Goal: Task Accomplishment & Management: Use online tool/utility

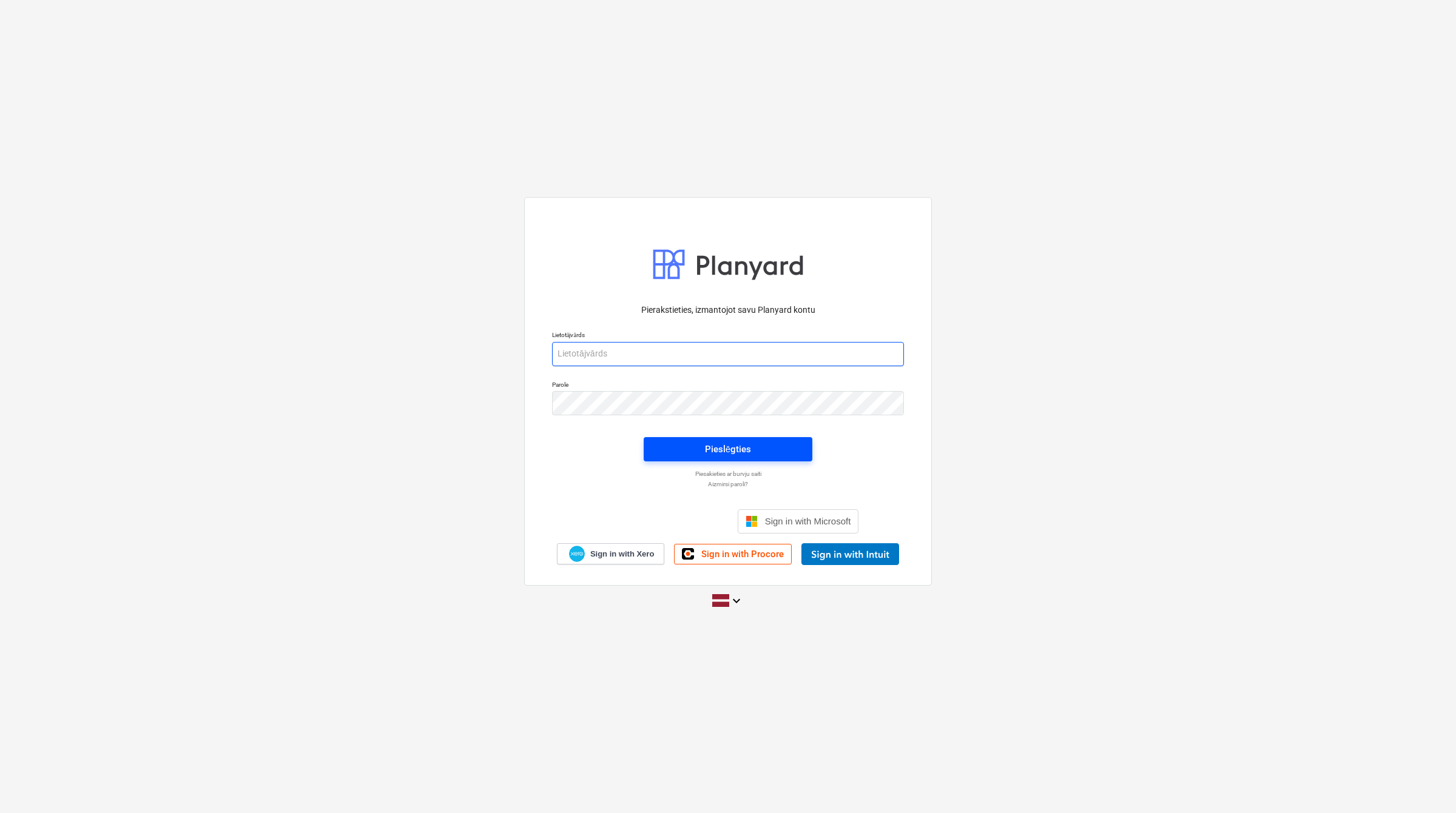
type input "[PERSON_NAME][EMAIL_ADDRESS][DOMAIN_NAME]"
click at [726, 453] on div "Pieslēgties" at bounding box center [728, 449] width 46 height 16
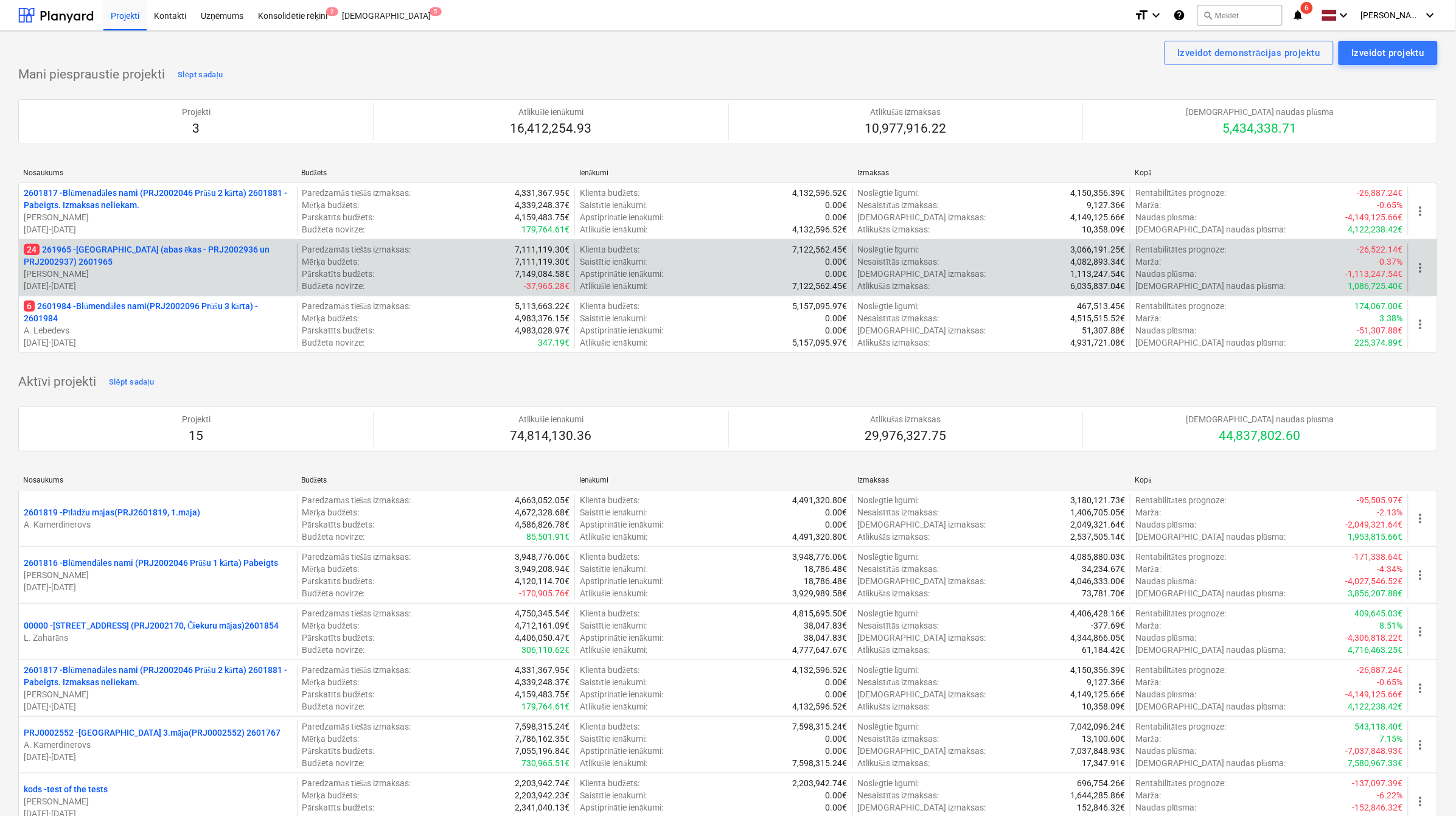
click at [144, 248] on p "24 261965 - [GEOGRAPHIC_DATA] (abas ēkas - PRJ2002936 un PRJ2002937) 2601965" at bounding box center [157, 255] width 268 height 24
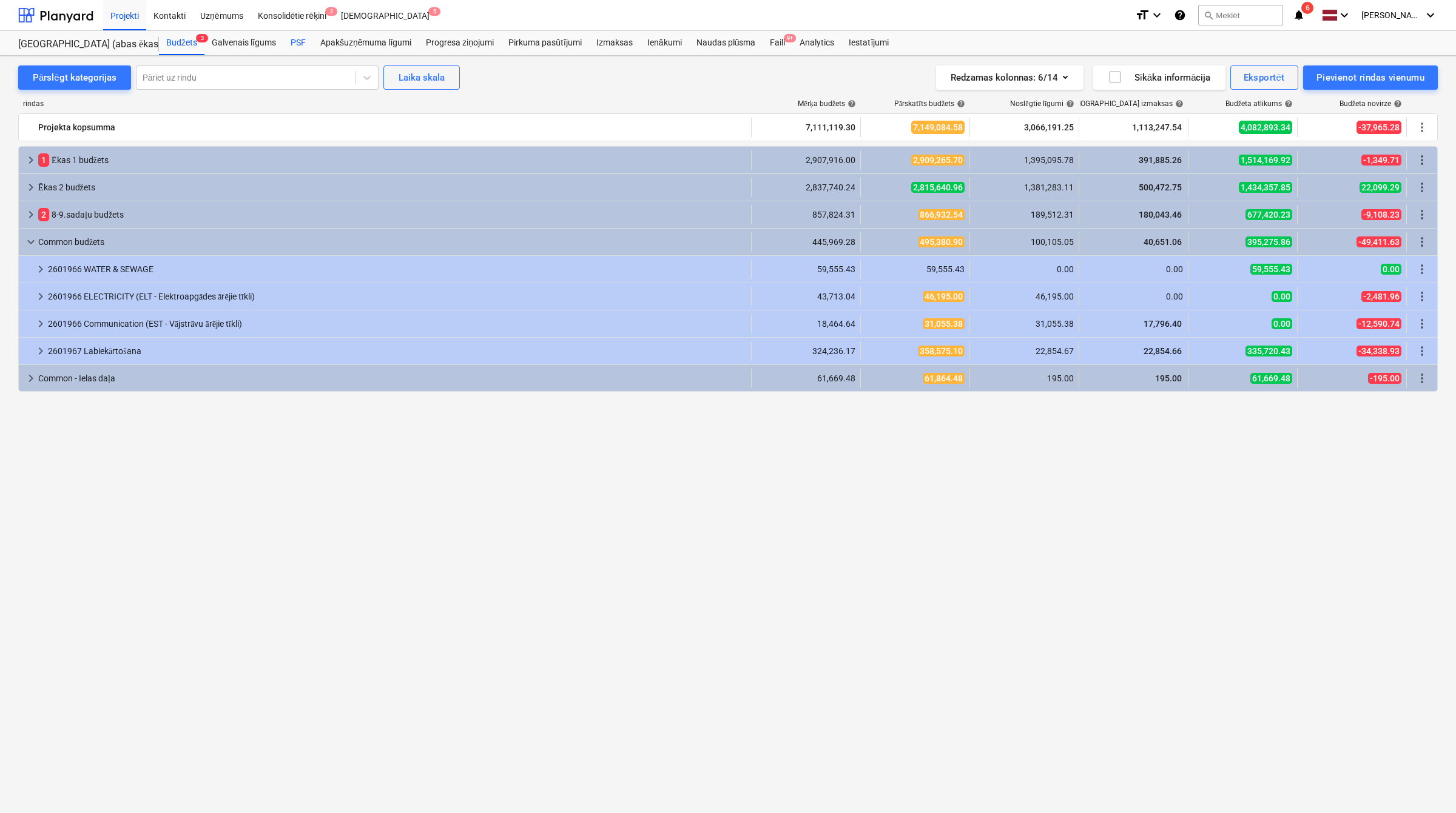
click at [305, 37] on div "PSF" at bounding box center [298, 43] width 30 height 24
click at [301, 34] on div "PSF" at bounding box center [298, 43] width 30 height 24
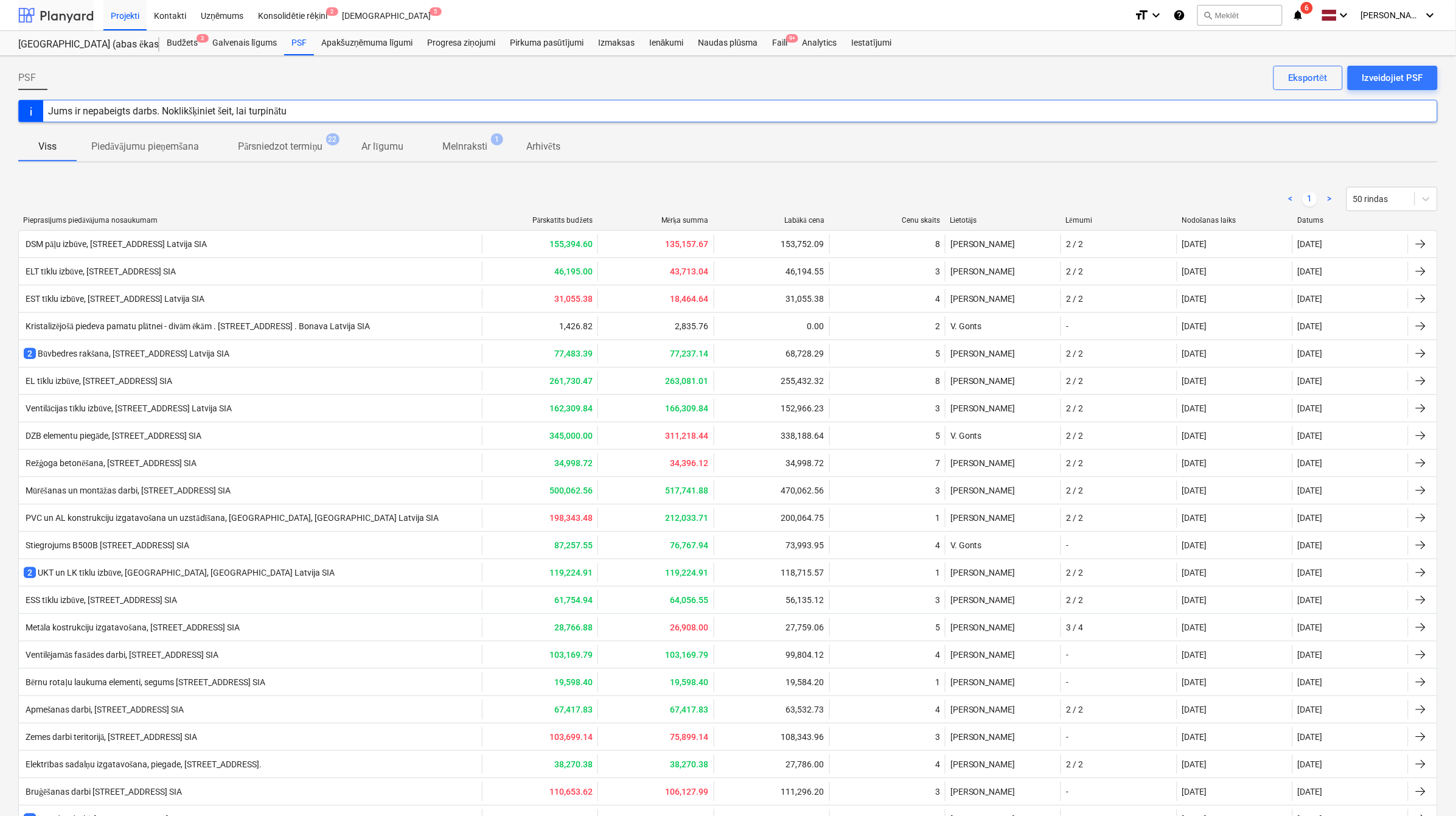
click at [92, 21] on div at bounding box center [56, 15] width 75 height 31
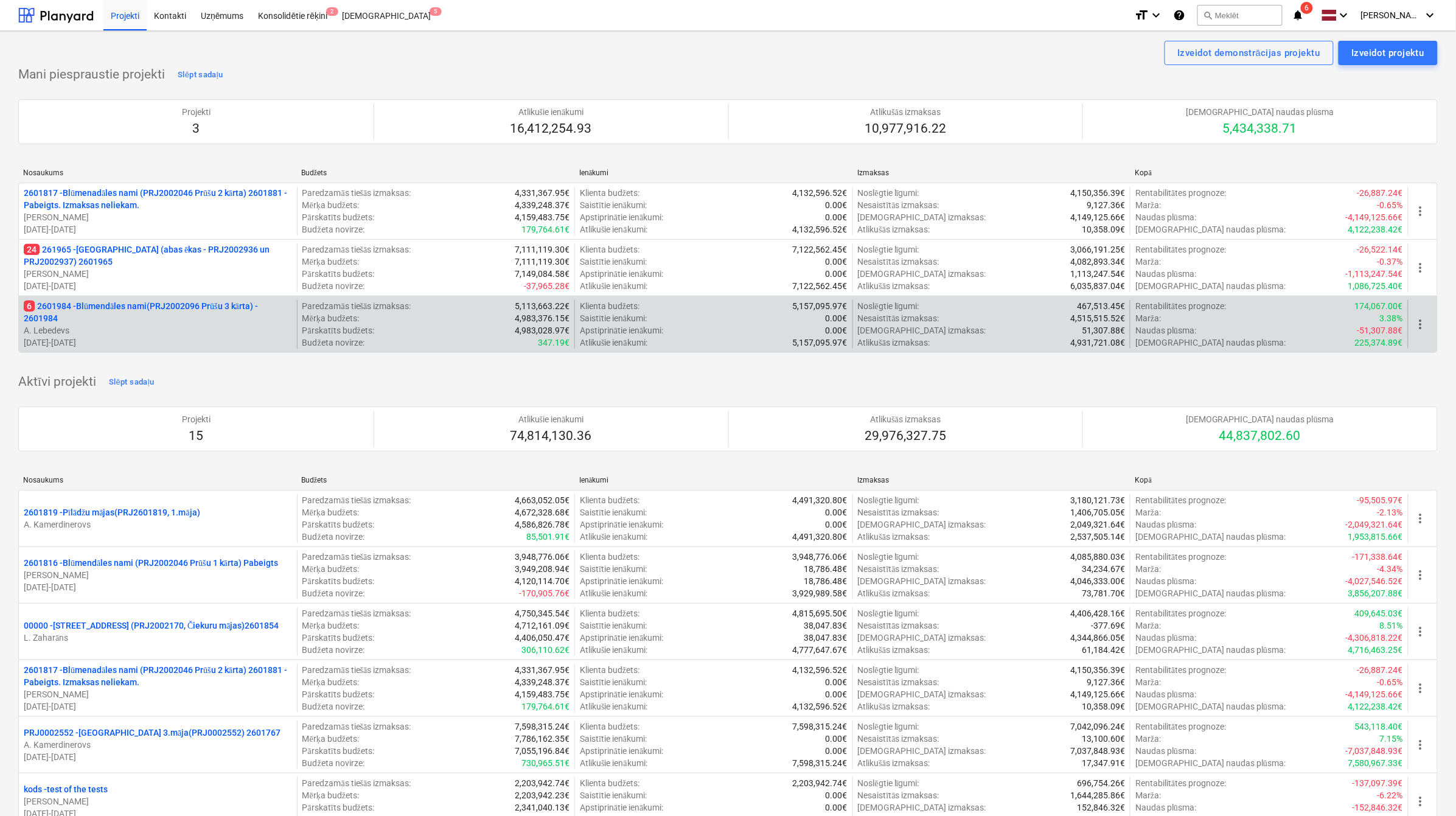
click at [126, 309] on p "6 2601984 - Blūmendāles nami(PRJ2002096 Prūšu 3 kārta) - 2601984" at bounding box center [157, 312] width 268 height 24
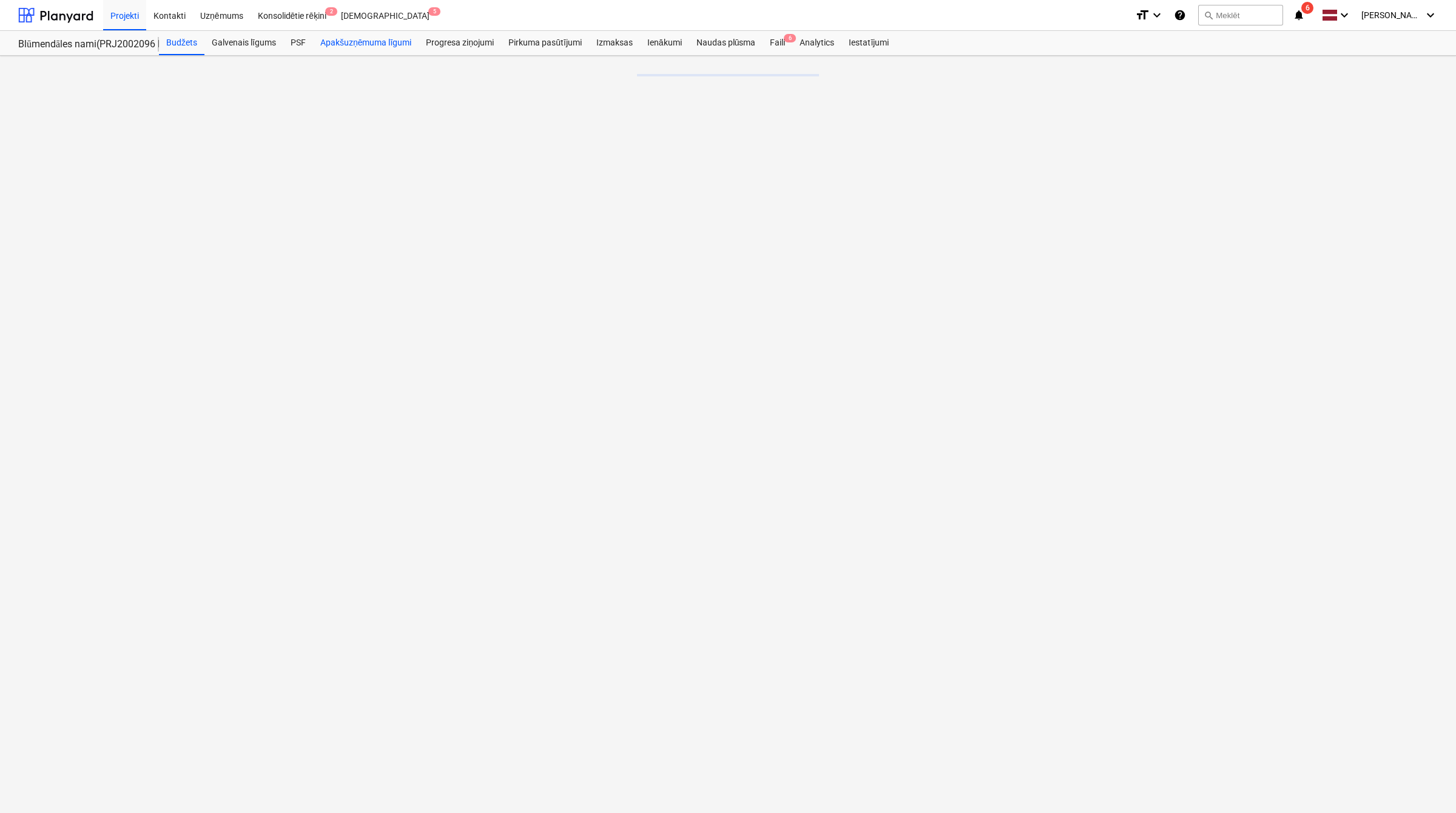
click at [340, 48] on div "Apakšuzņēmuma līgumi" at bounding box center [366, 43] width 105 height 24
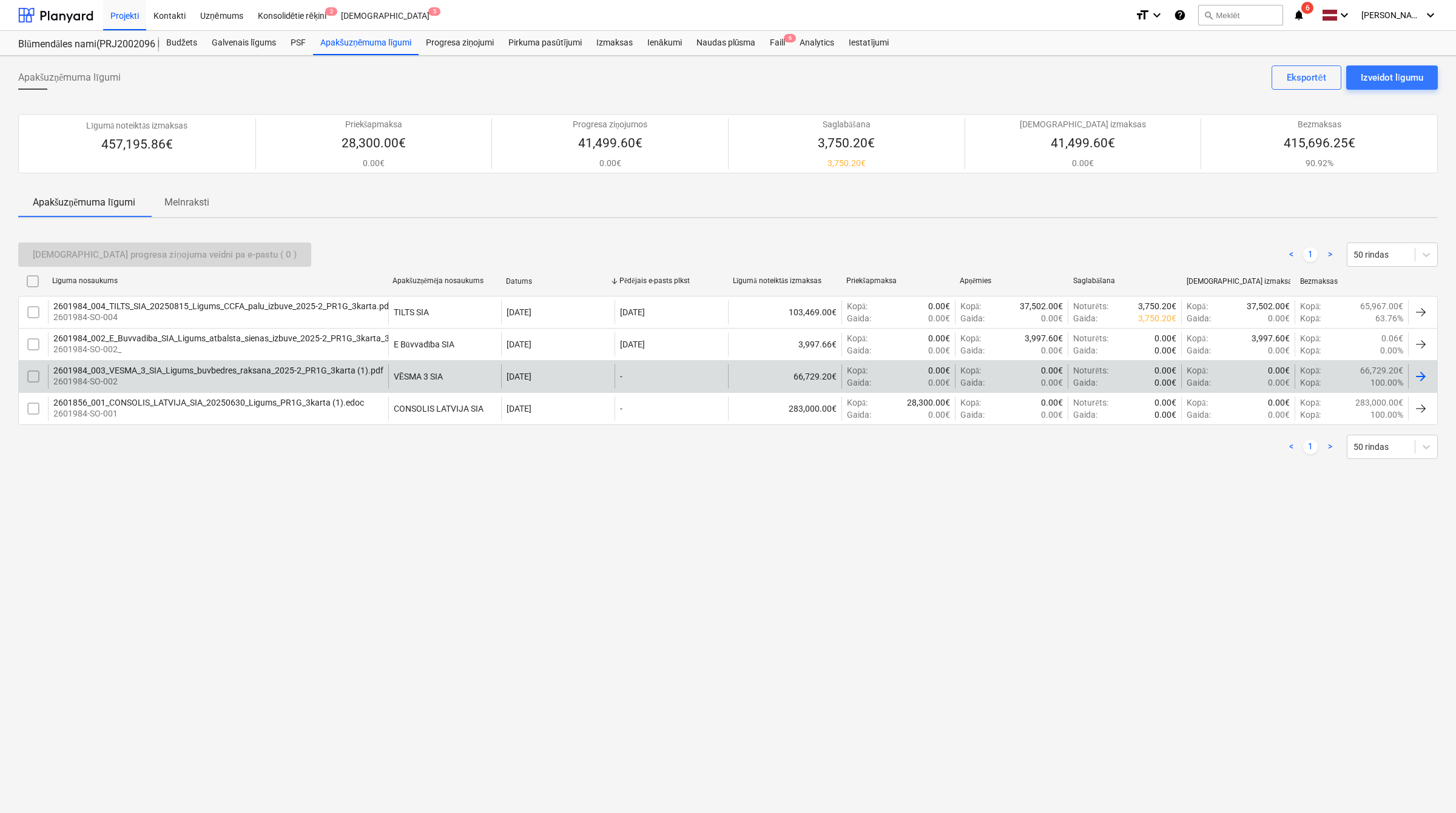
click at [255, 367] on div "2601984_003_VESMA_3_SIA_Ligums_buvbedres_raksana_2025-2_PR1G_3karta (1).pdf" at bounding box center [218, 370] width 330 height 10
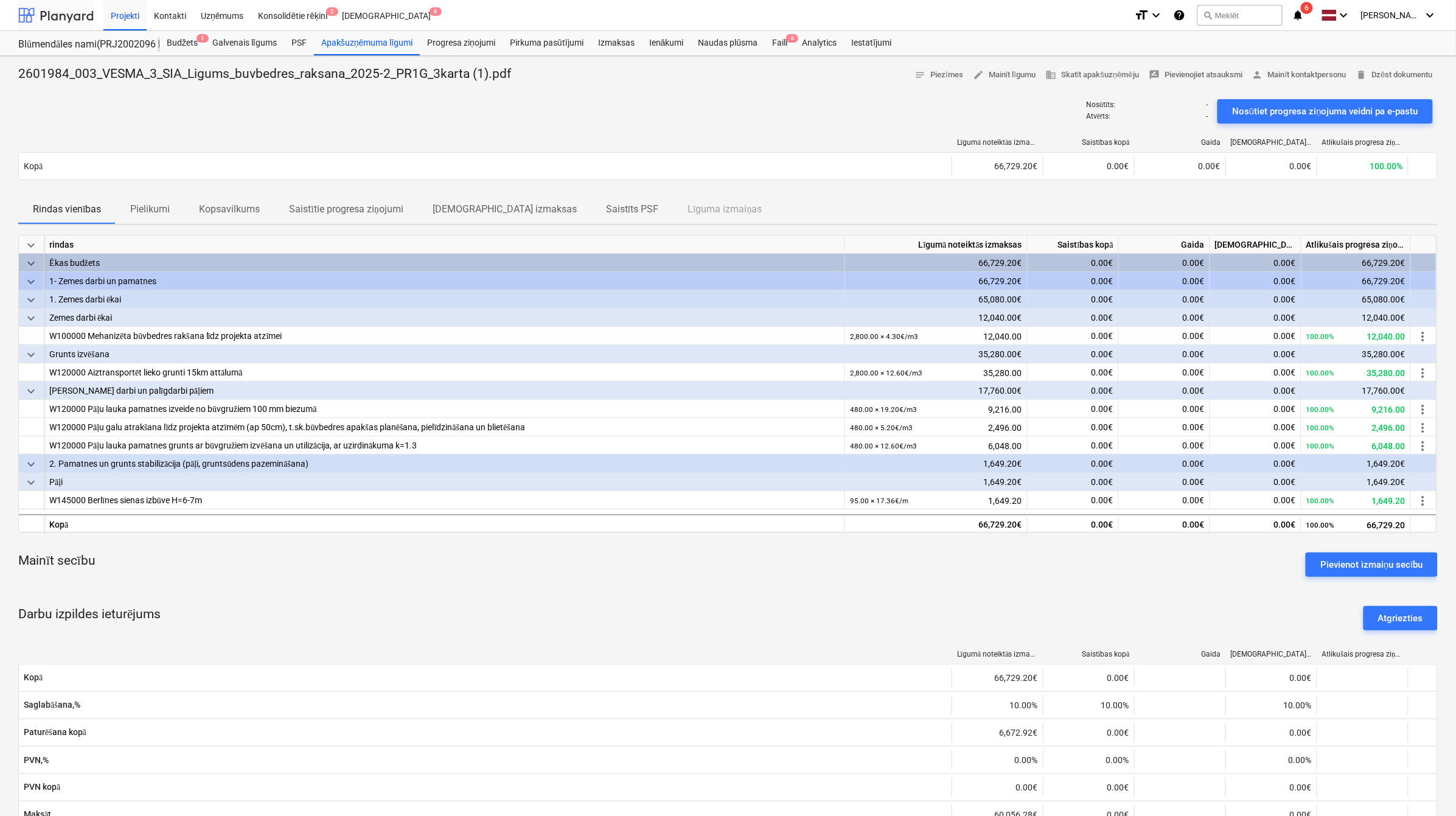
click at [52, 16] on div at bounding box center [56, 15] width 75 height 31
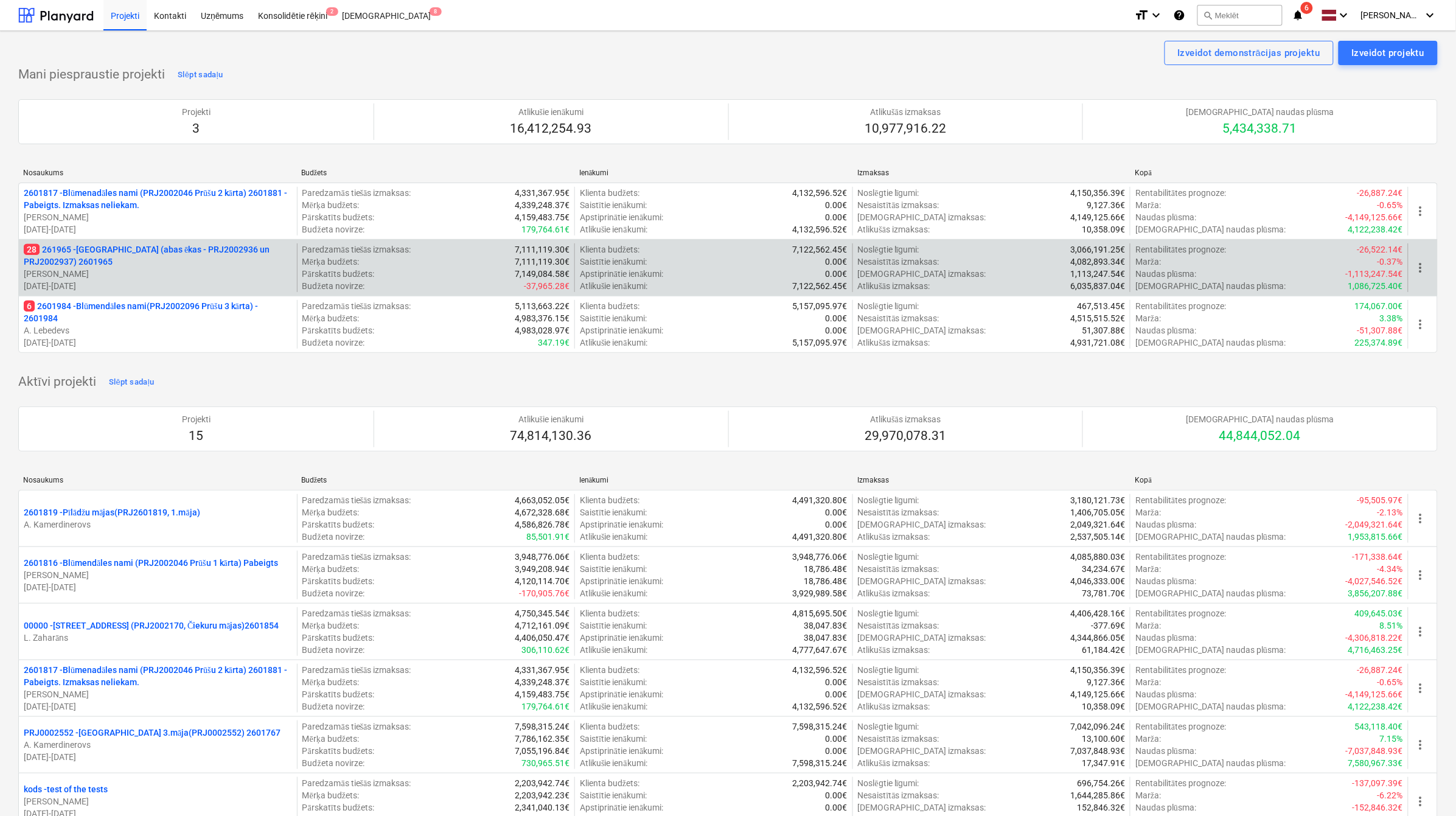
click at [147, 253] on p "28 261965 - Nīcgales iela (abas ēkas - PRJ2002936 un PRJ2002937) 2601965" at bounding box center [157, 255] width 268 height 24
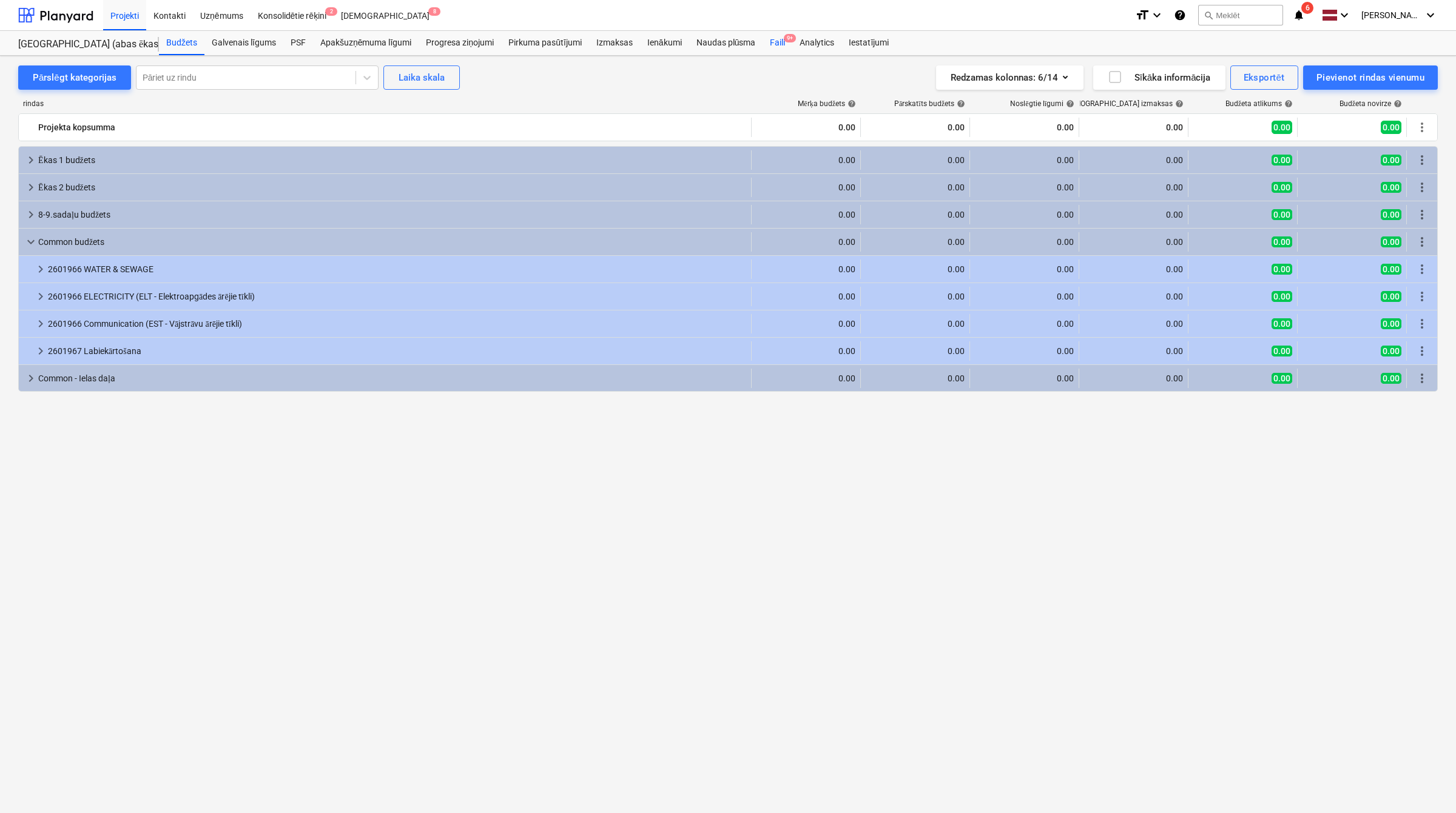
click at [782, 48] on div "Faili 9+" at bounding box center [777, 43] width 30 height 24
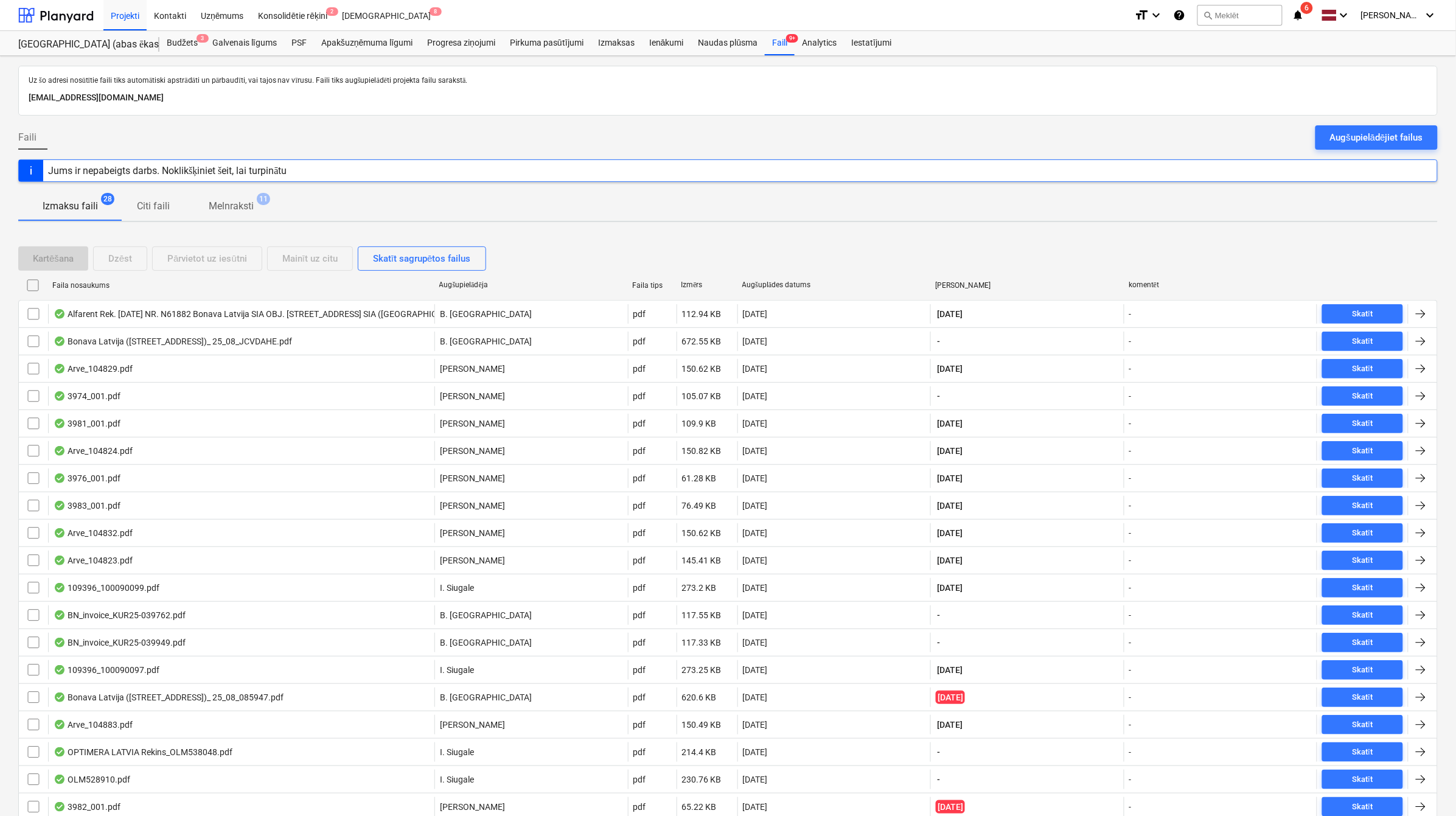
click at [764, 287] on div "Augšuplādes datums" at bounding box center [834, 285] width 184 height 9
checkbox input "false"
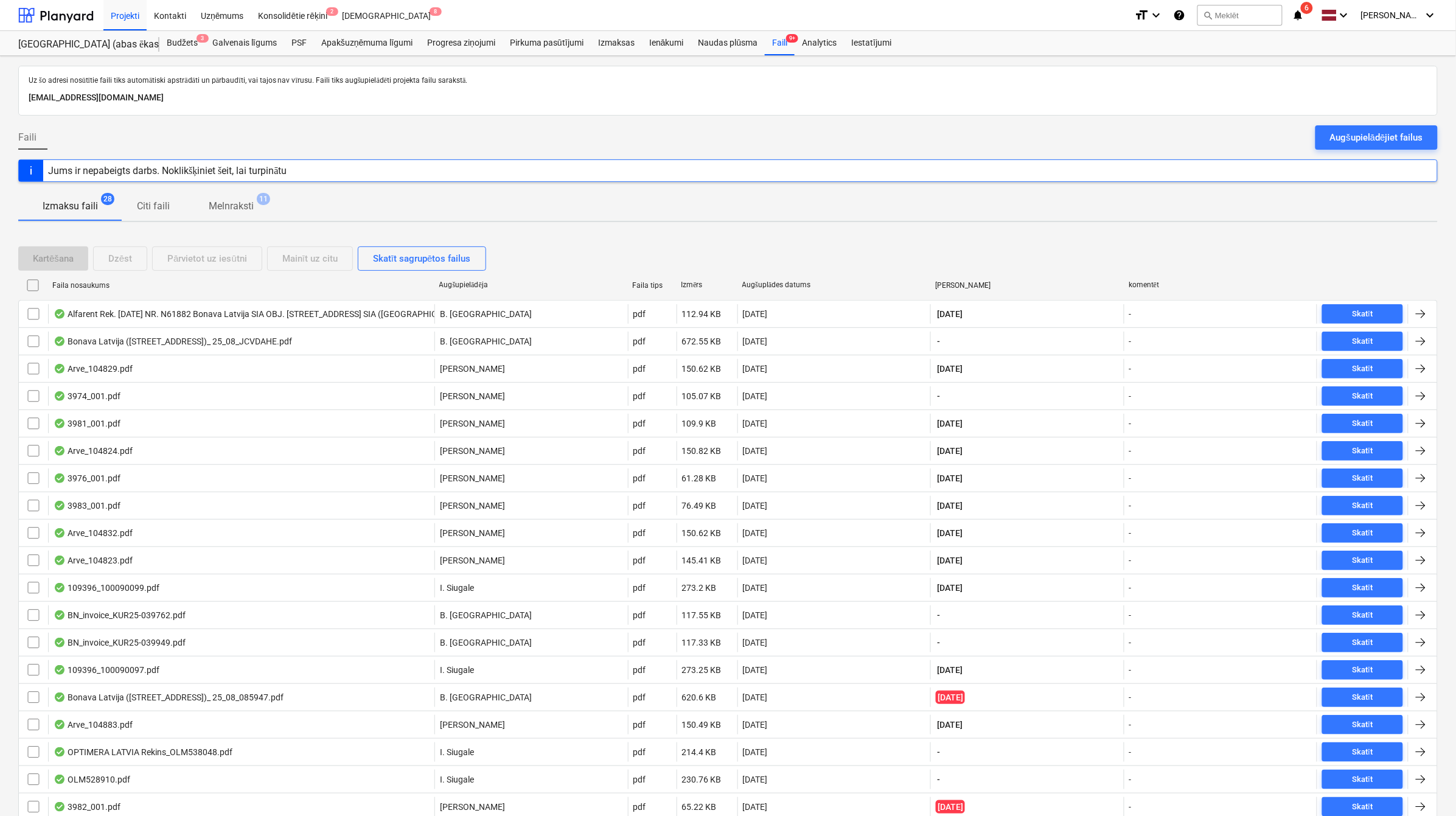
checkbox input "false"
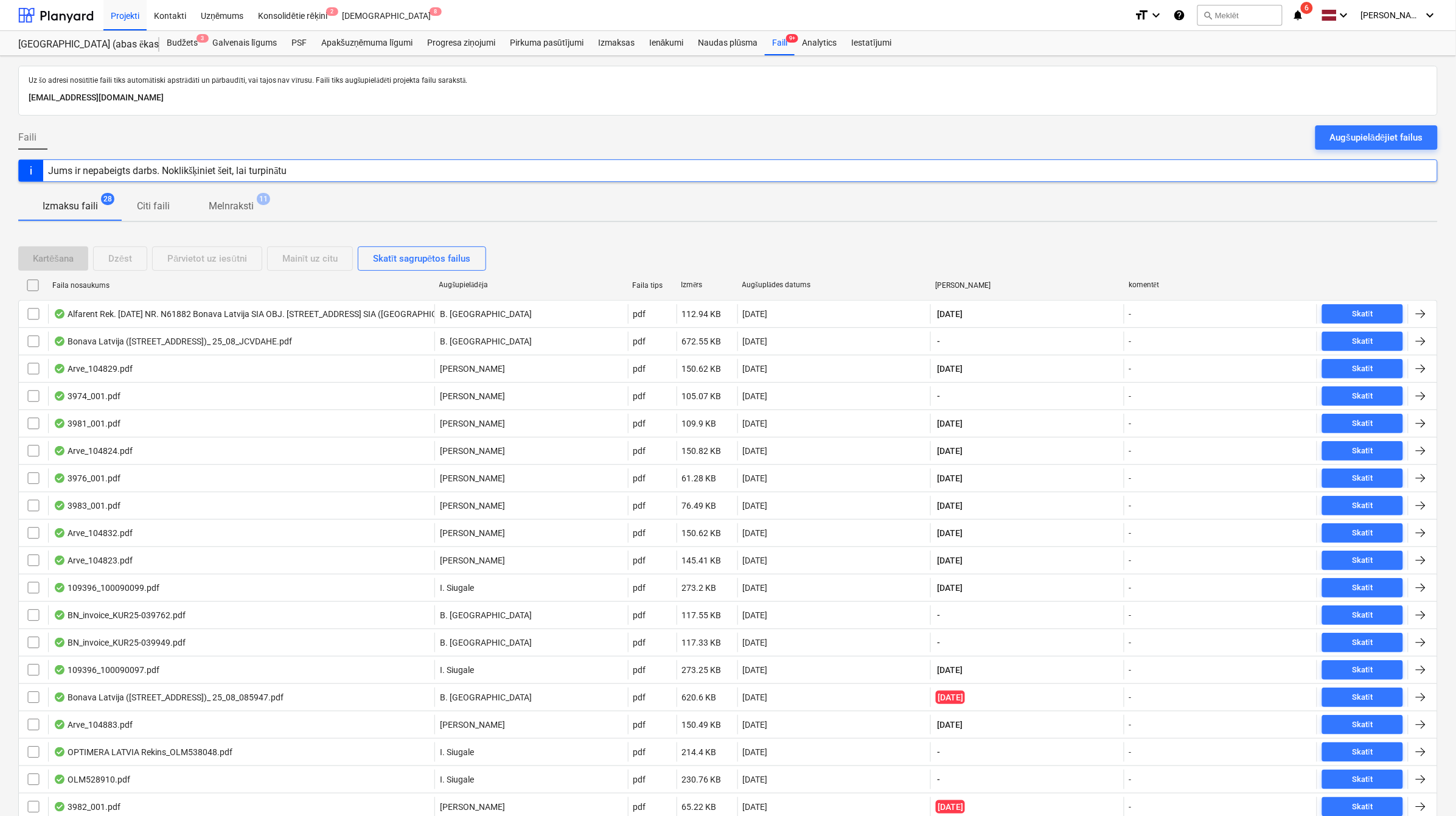
checkbox input "false"
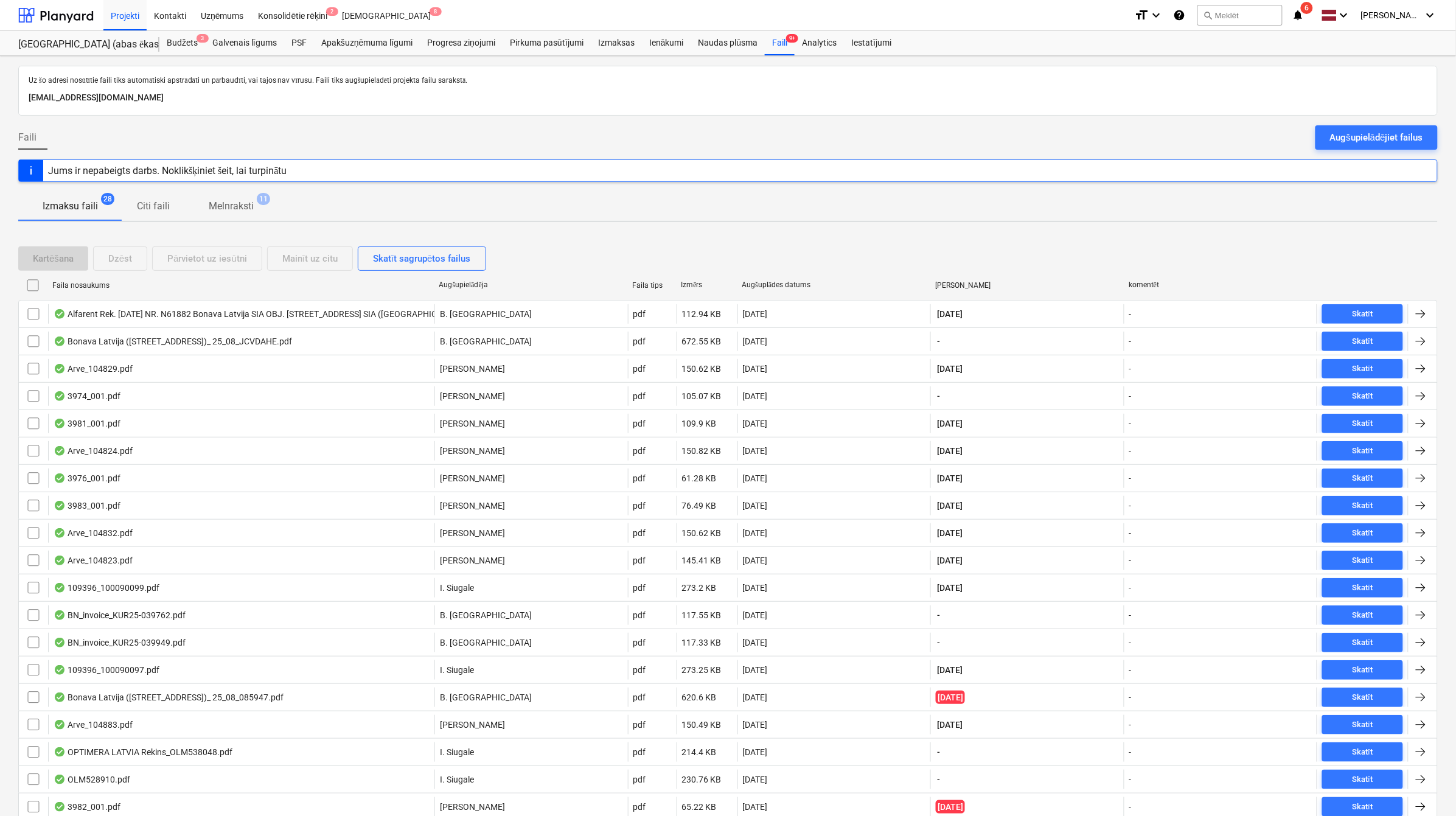
checkbox input "false"
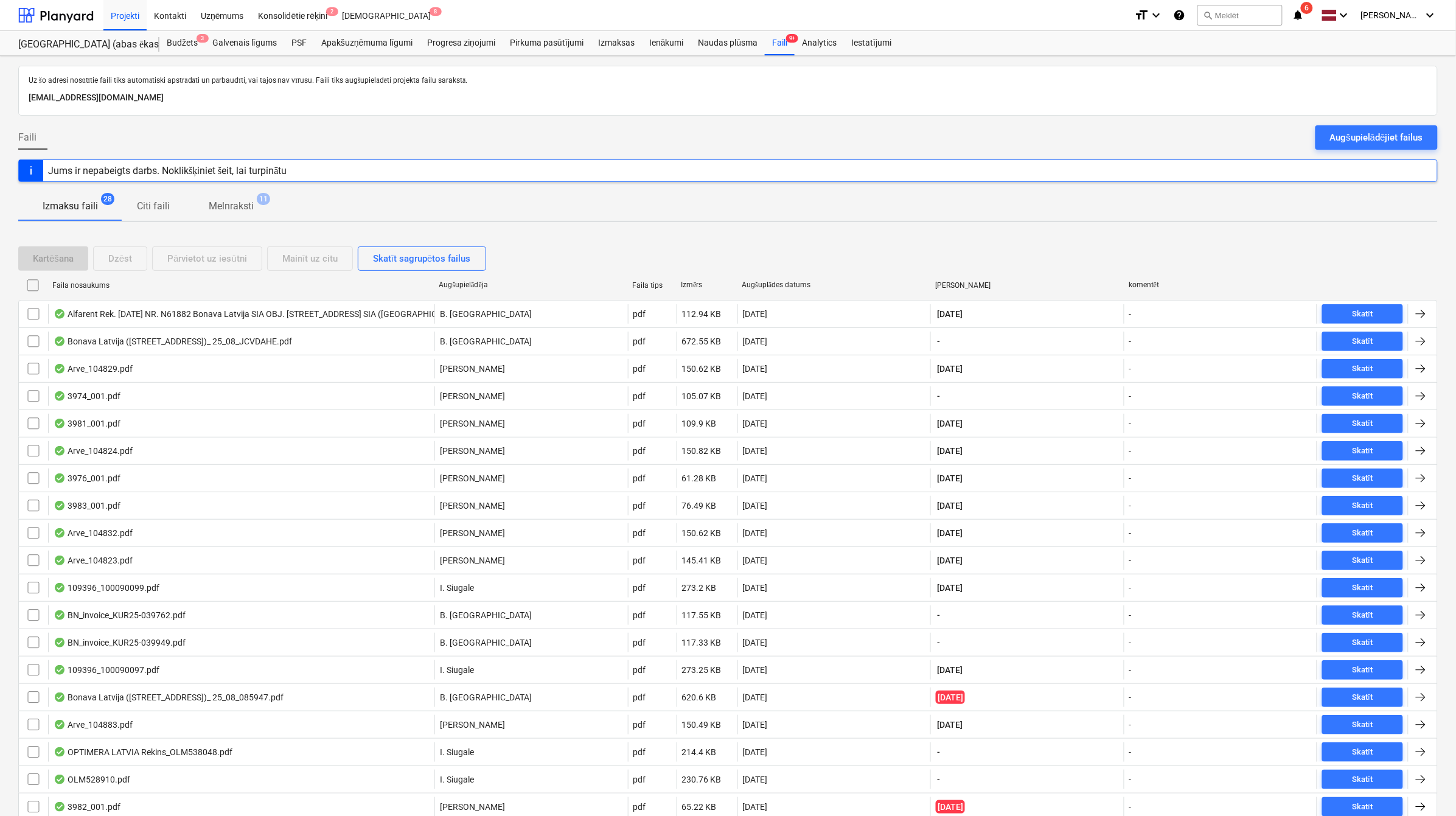
checkbox input "false"
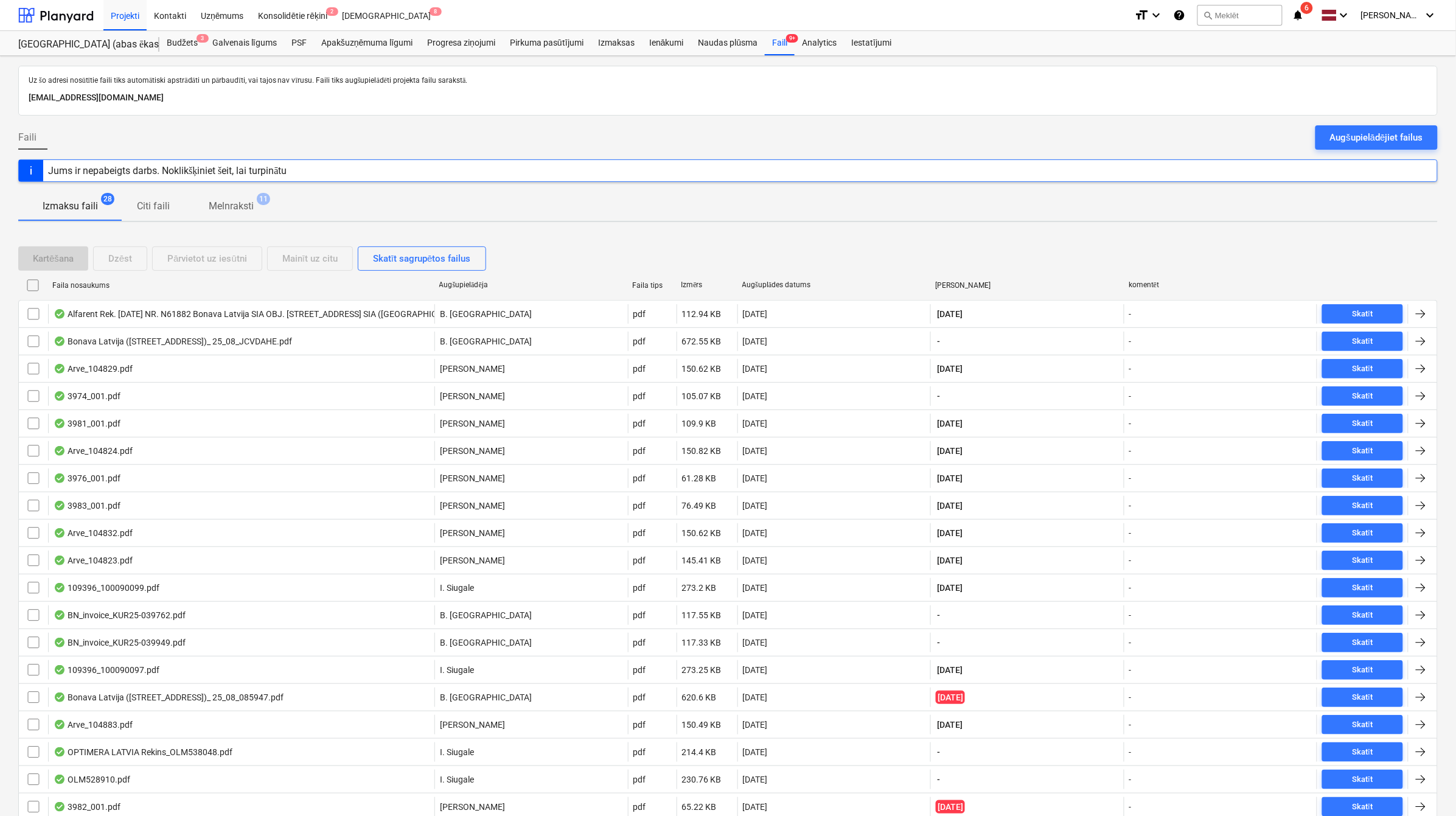
checkbox input "false"
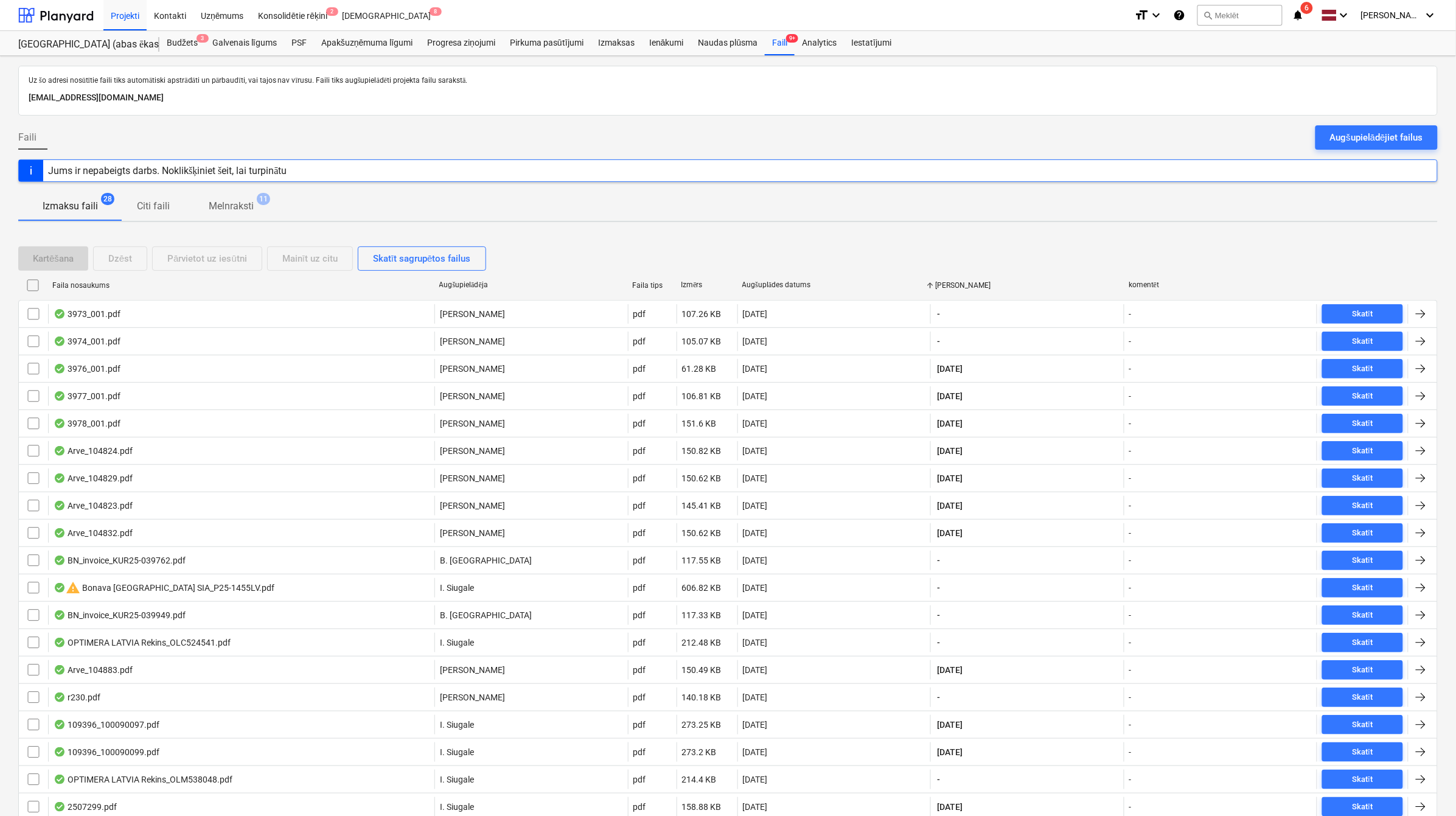
click at [764, 287] on div "Augšuplādes datums" at bounding box center [834, 285] width 184 height 9
checkbox input "false"
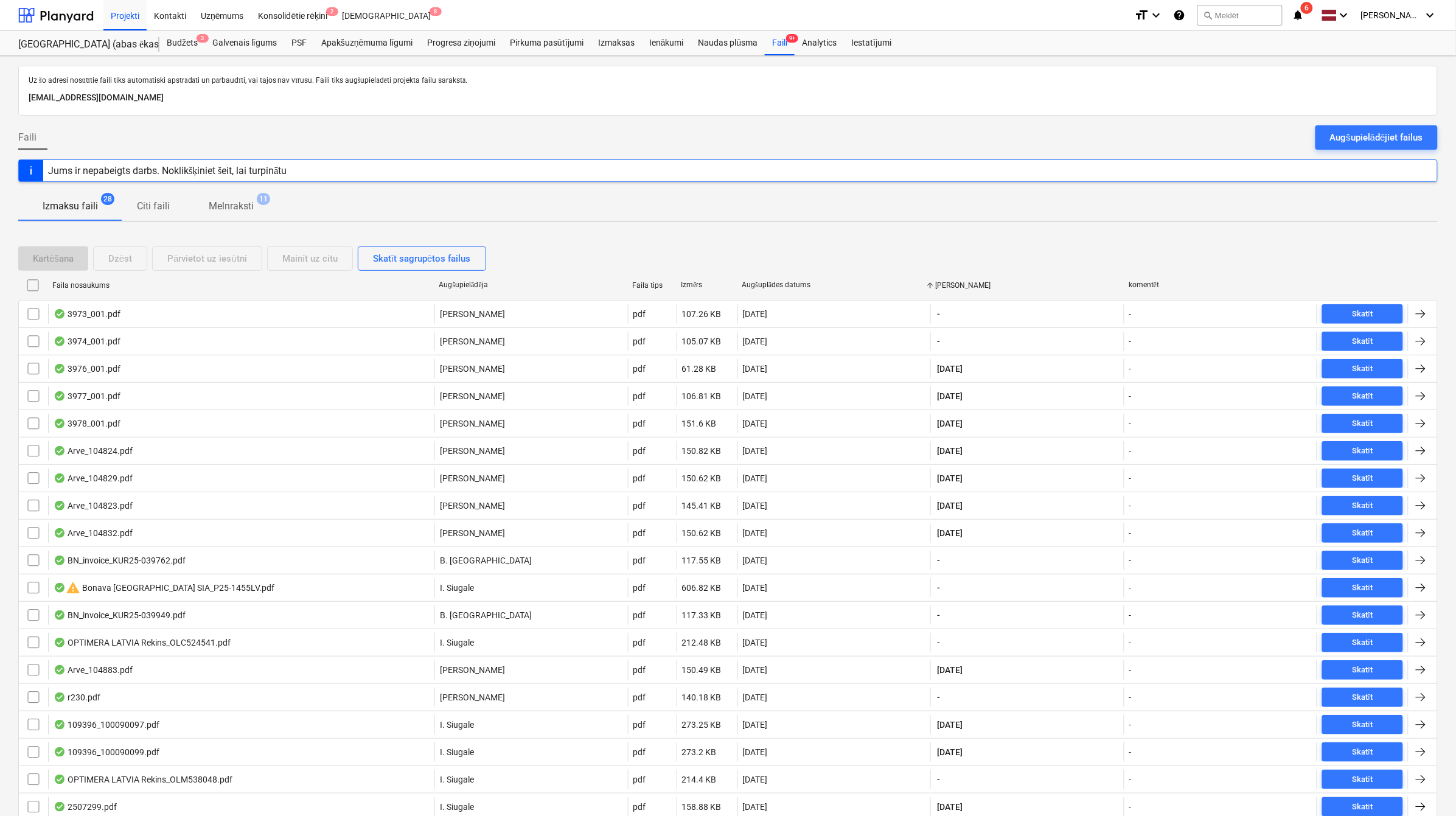
checkbox input "false"
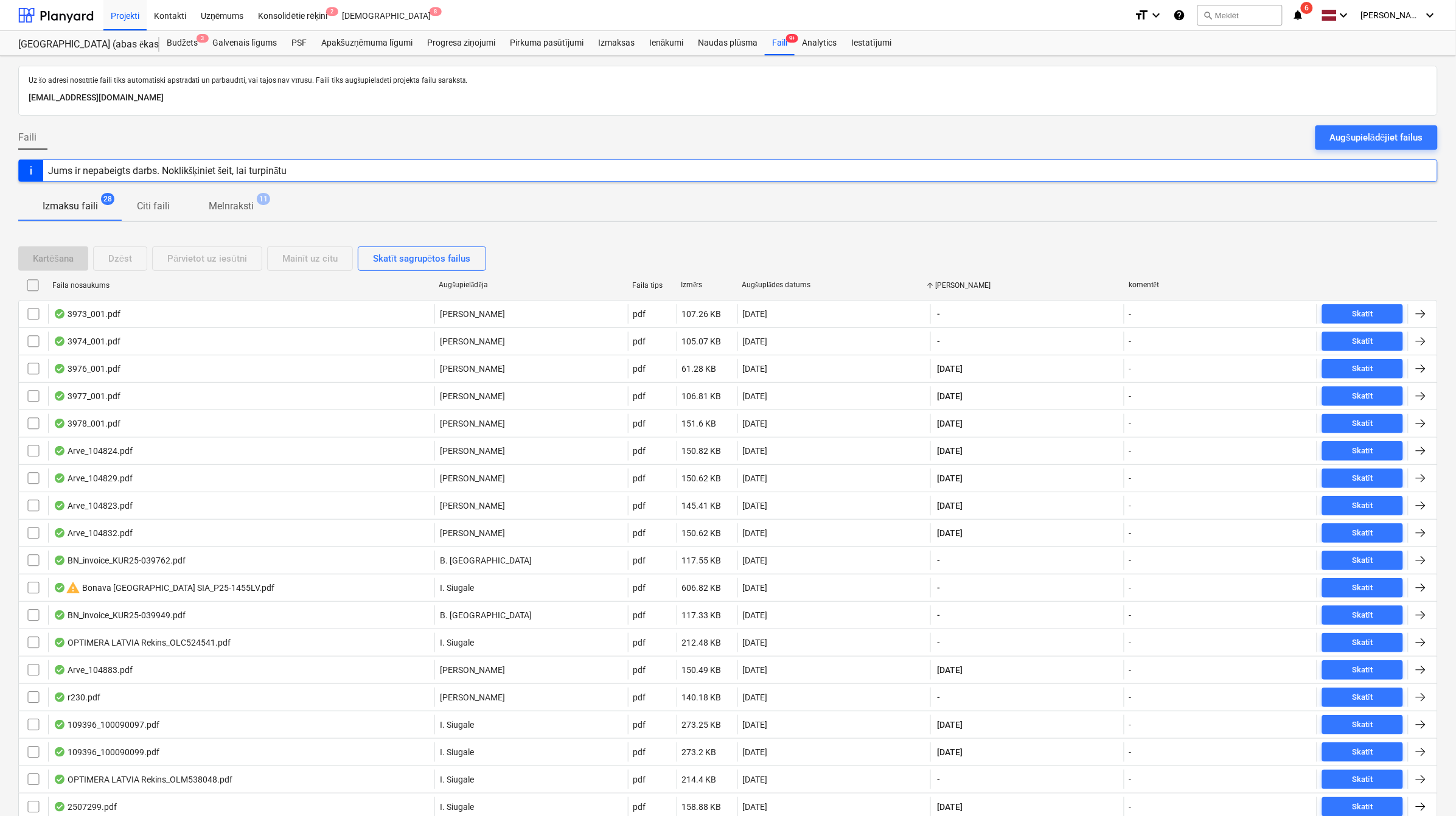
checkbox input "false"
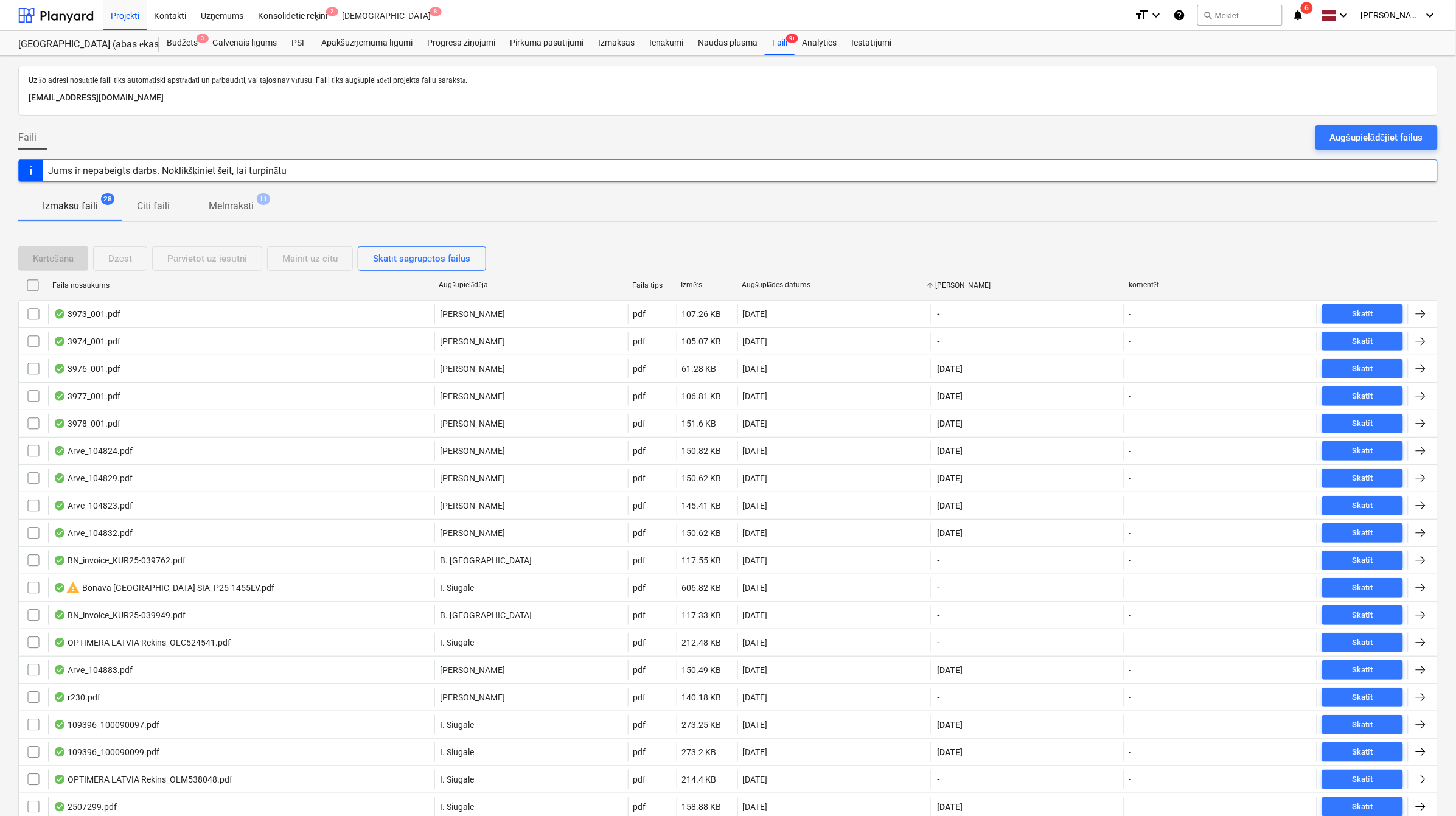
checkbox input "false"
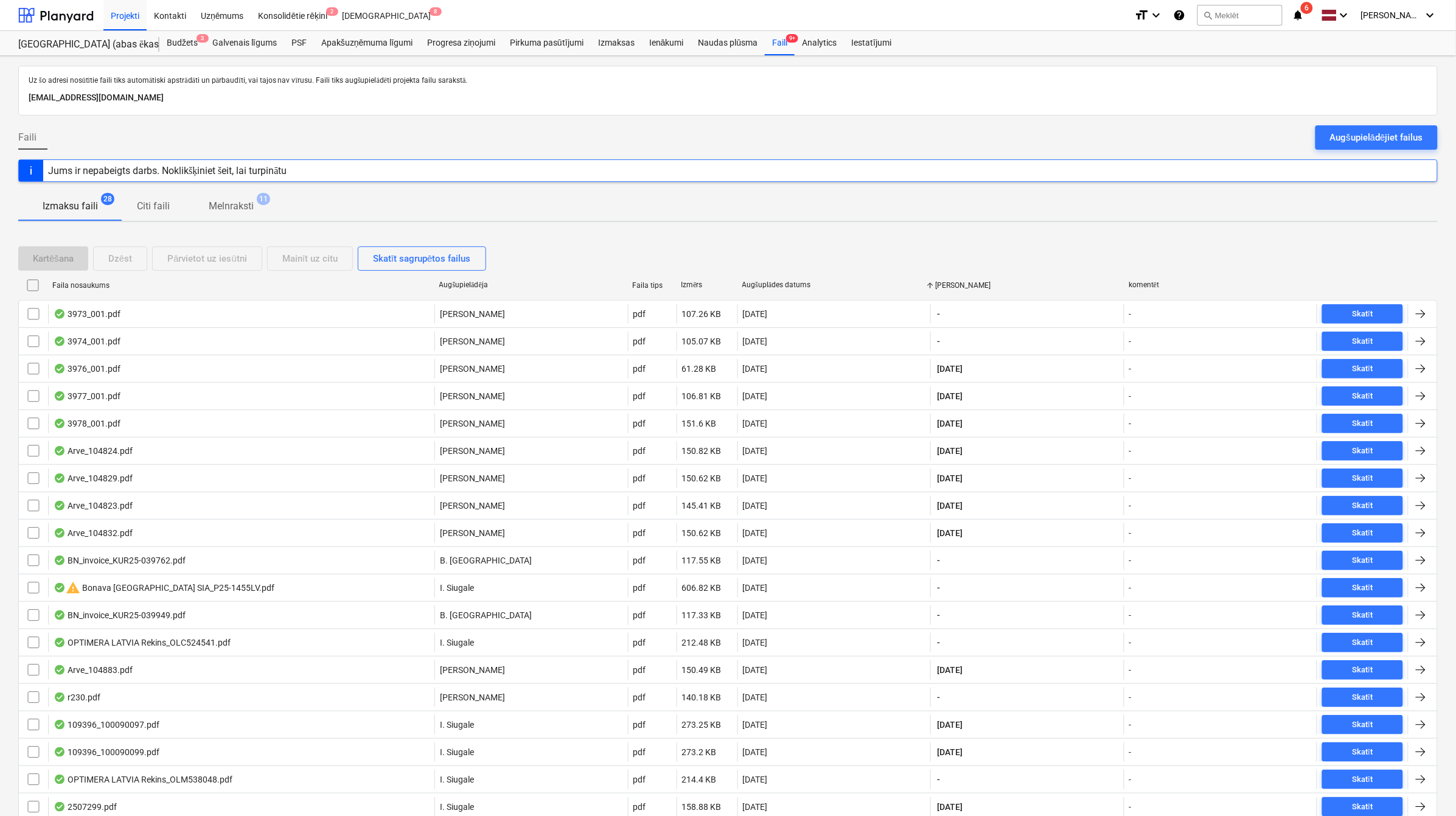
checkbox input "false"
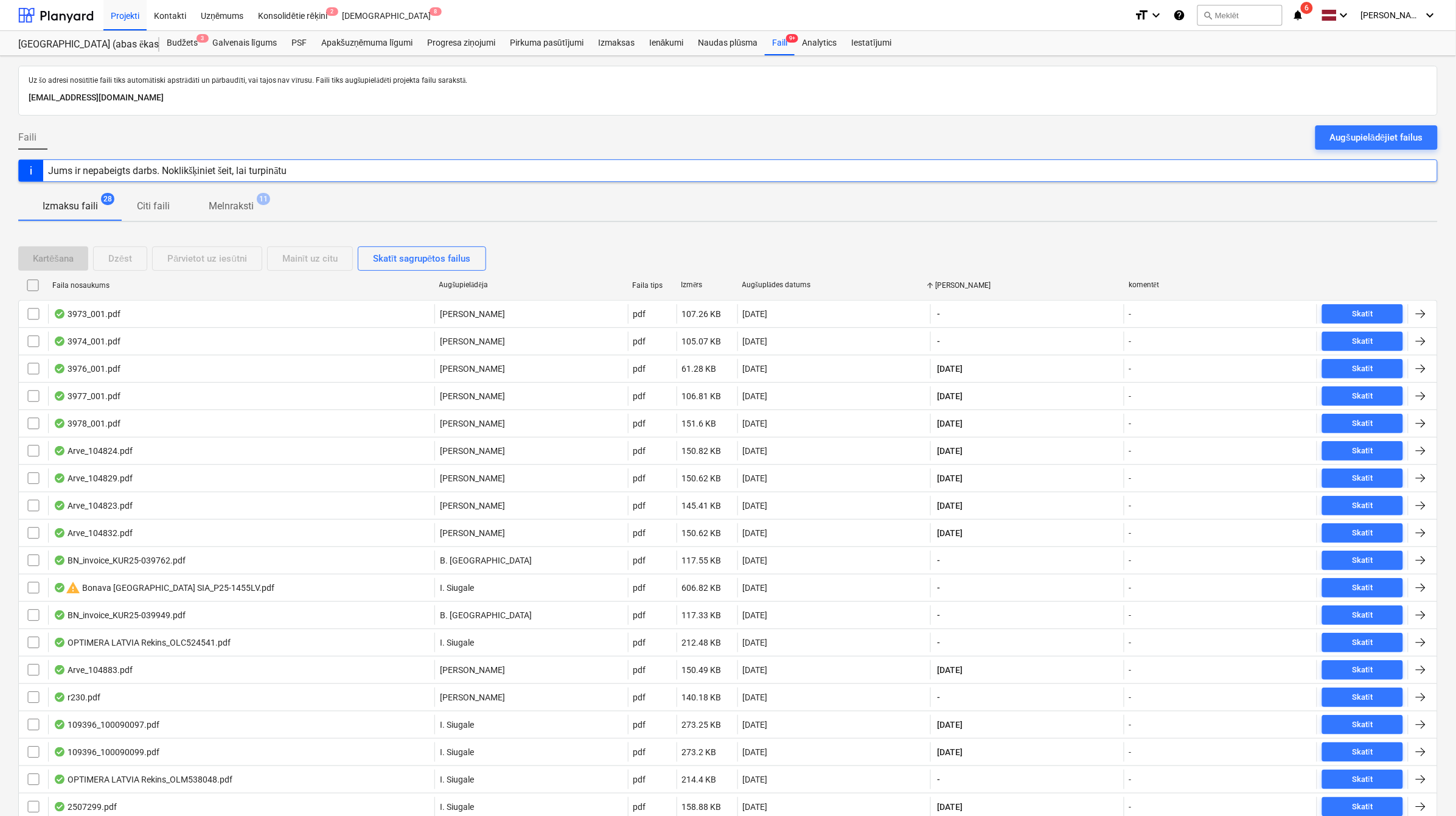
checkbox input "false"
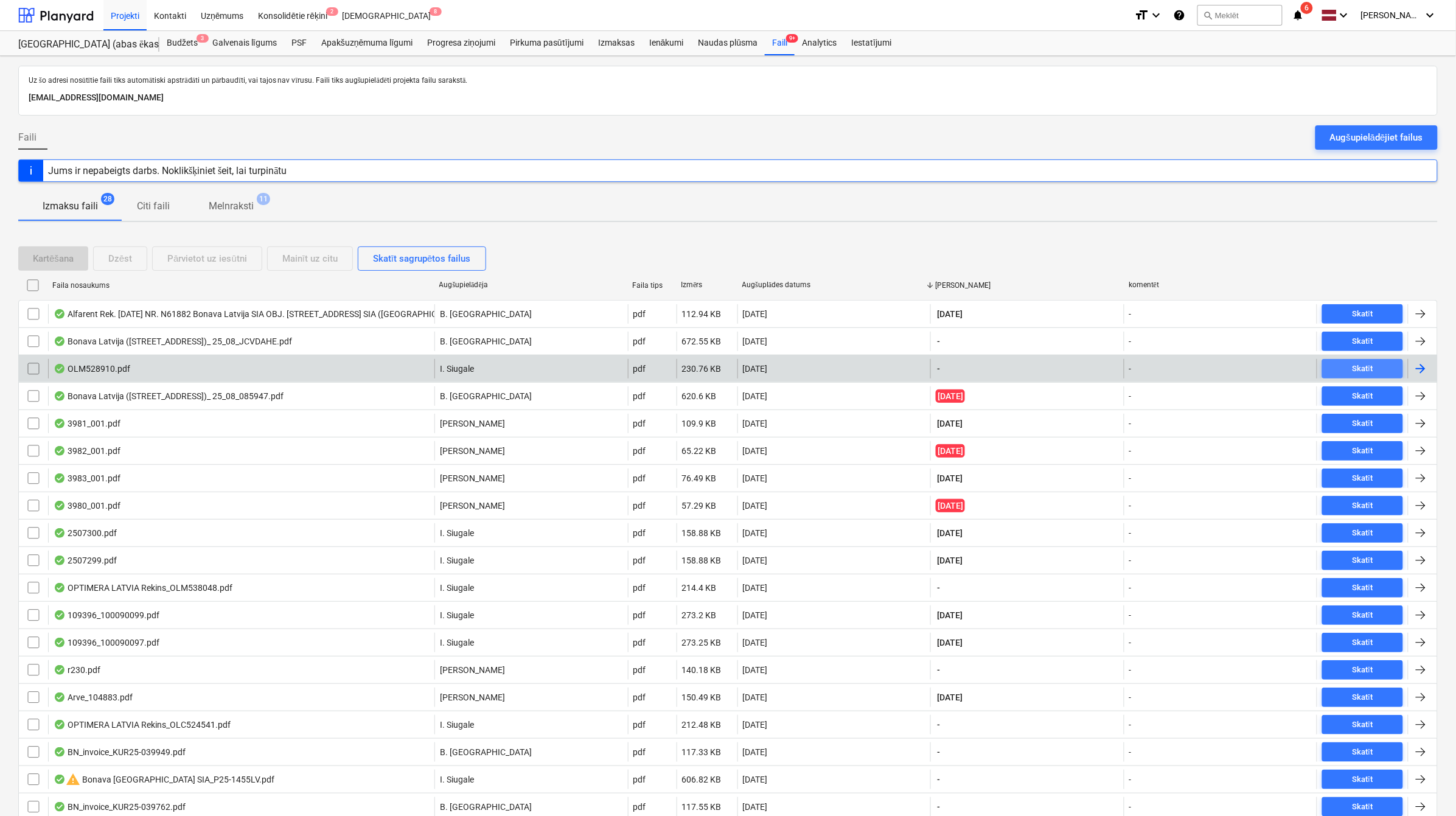
click at [1351, 369] on span "Skatīt" at bounding box center [1363, 369] width 71 height 14
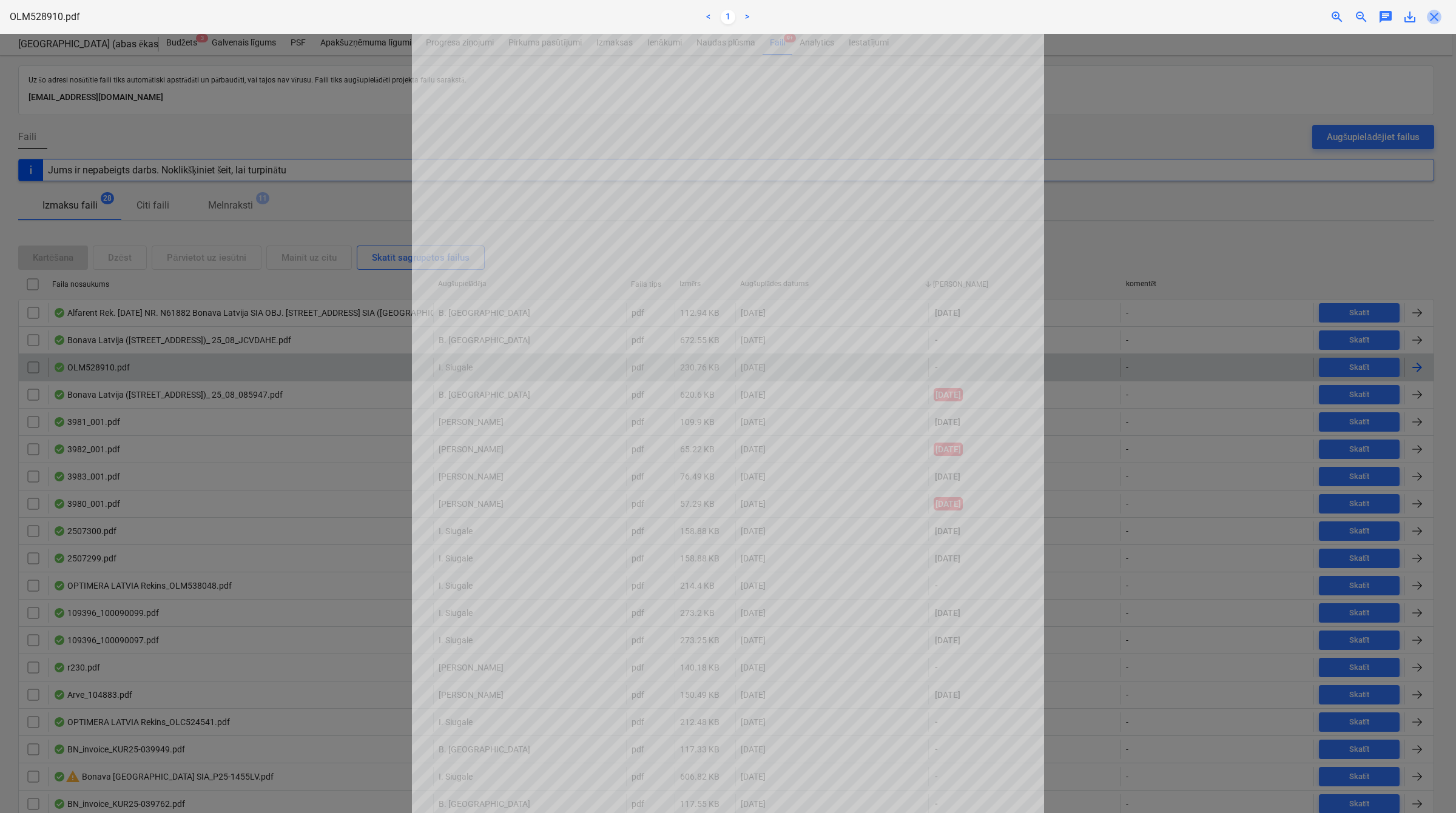
click at [1434, 16] on span "close" at bounding box center [1434, 17] width 15 height 15
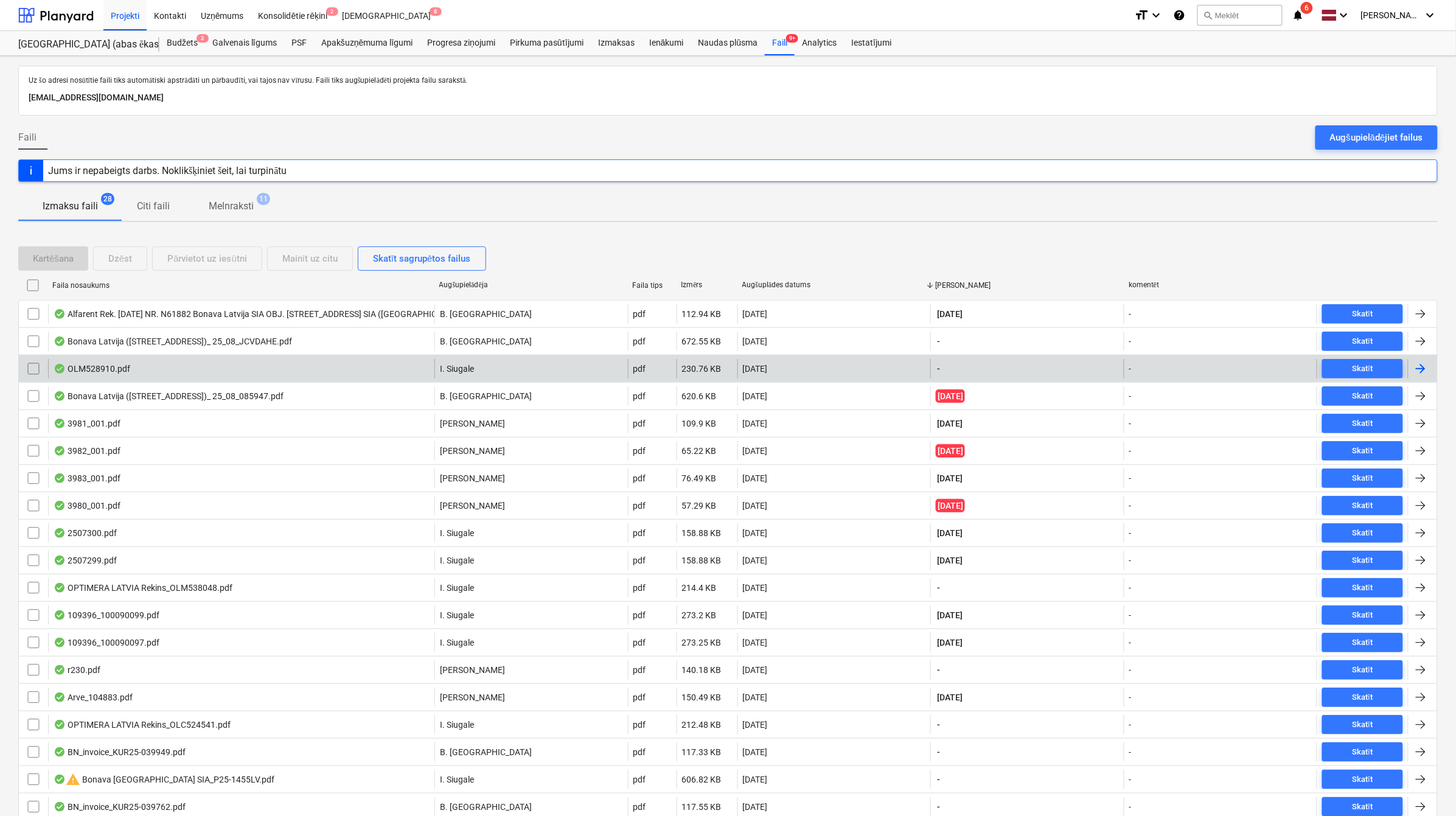
click at [1419, 373] on div at bounding box center [1420, 369] width 15 height 15
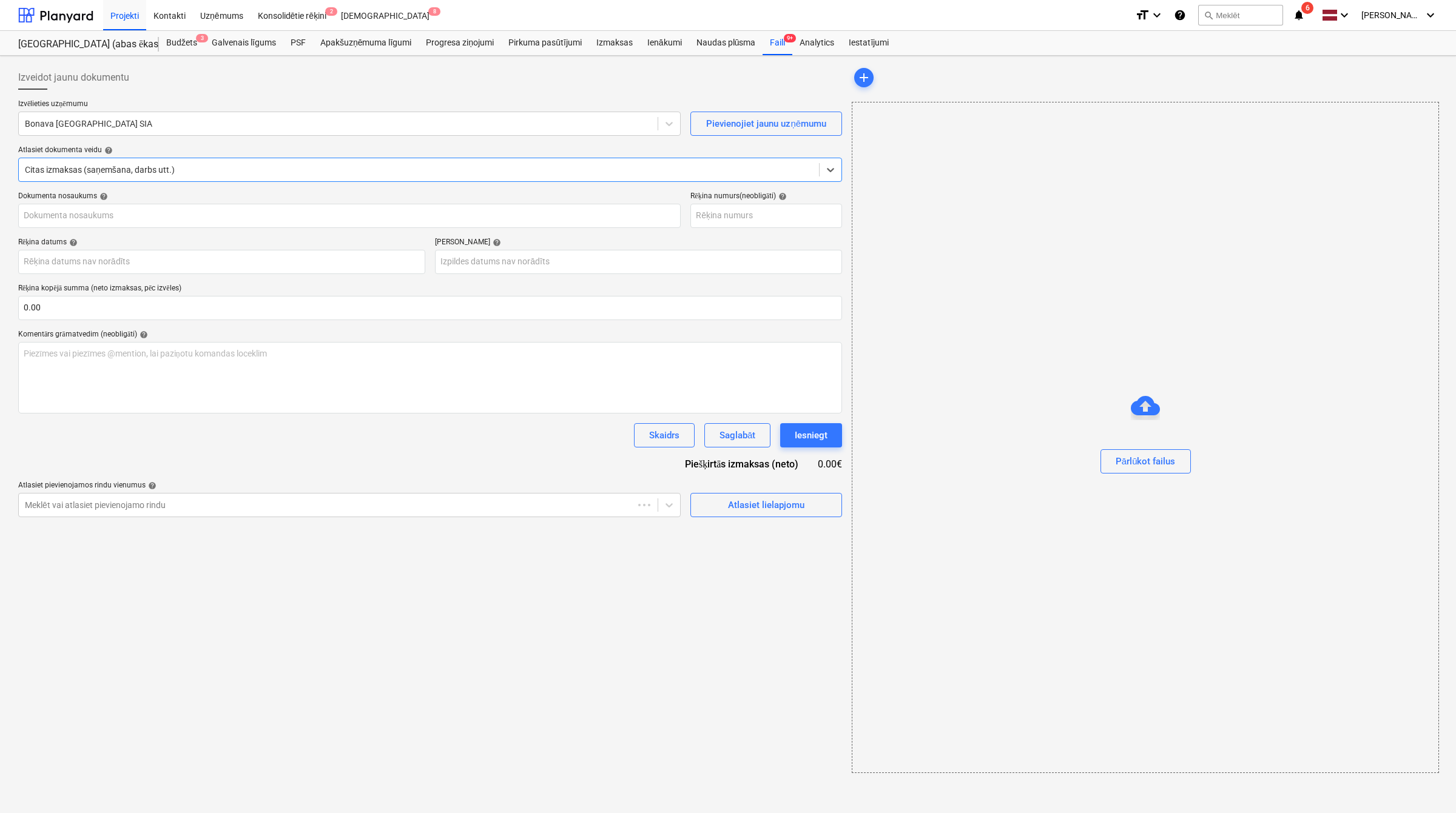
type input "OLM528910"
click at [396, 128] on div at bounding box center [337, 123] width 624 height 12
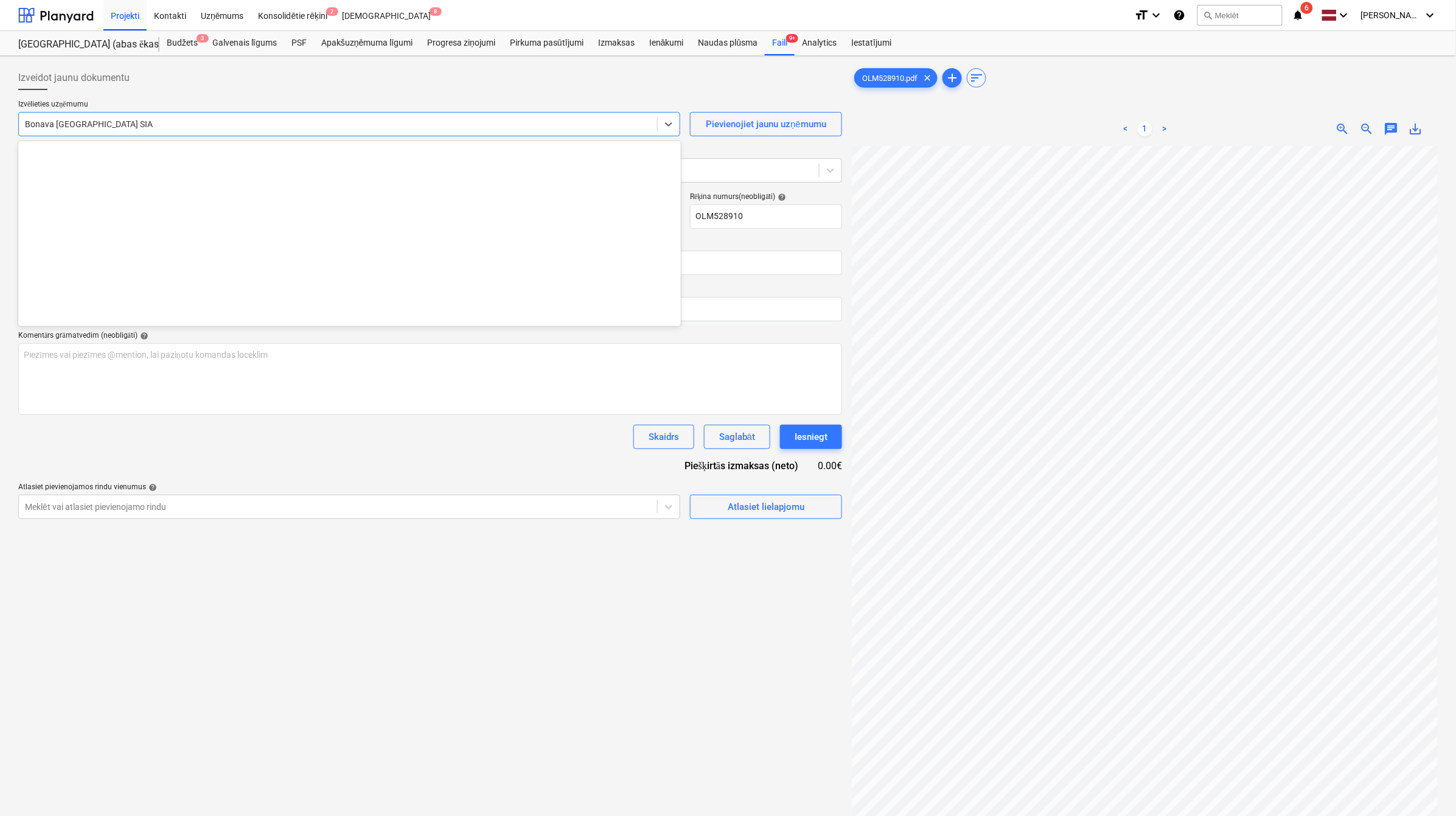
scroll to position [2279, 0]
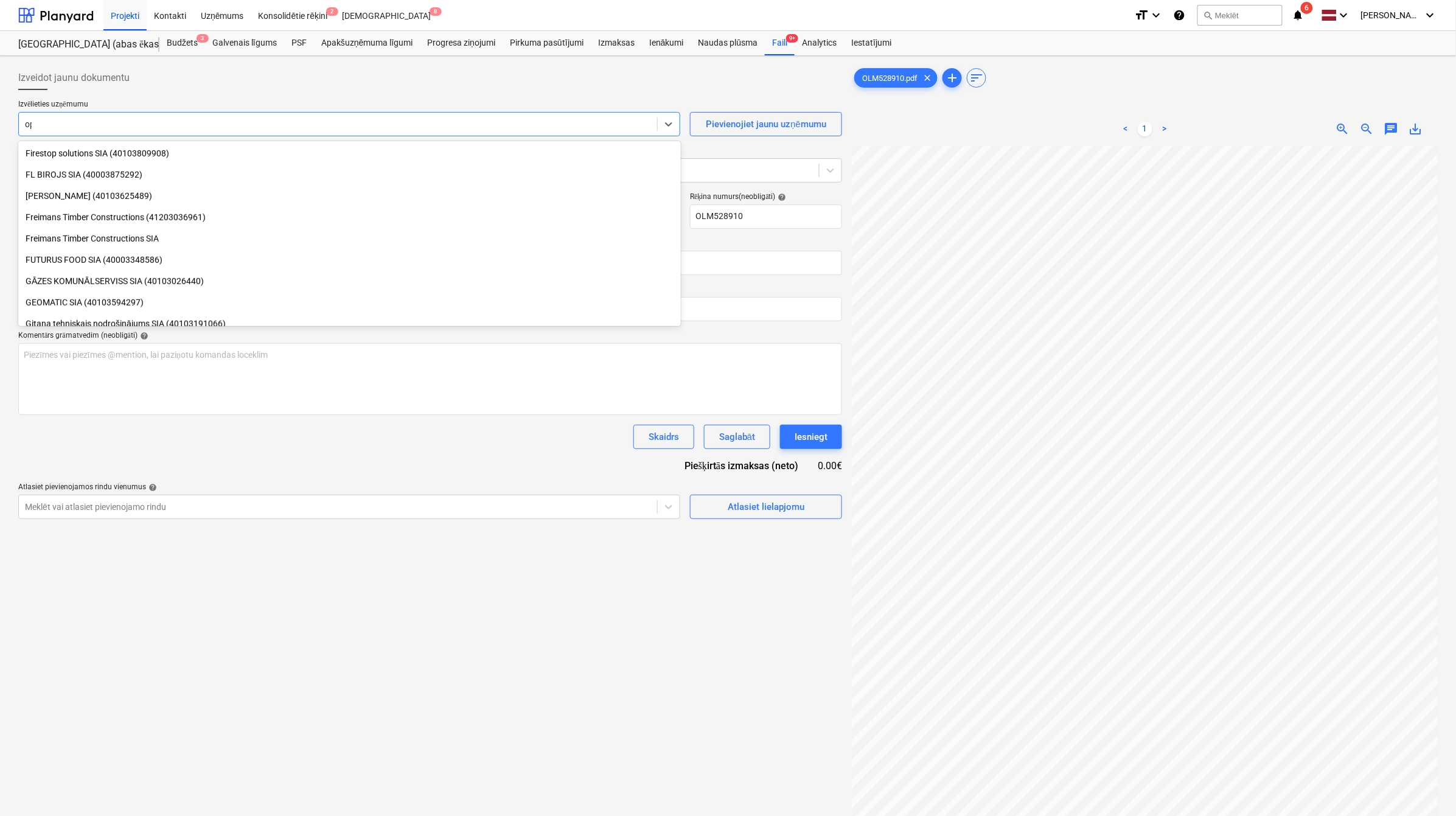
type input "opt"
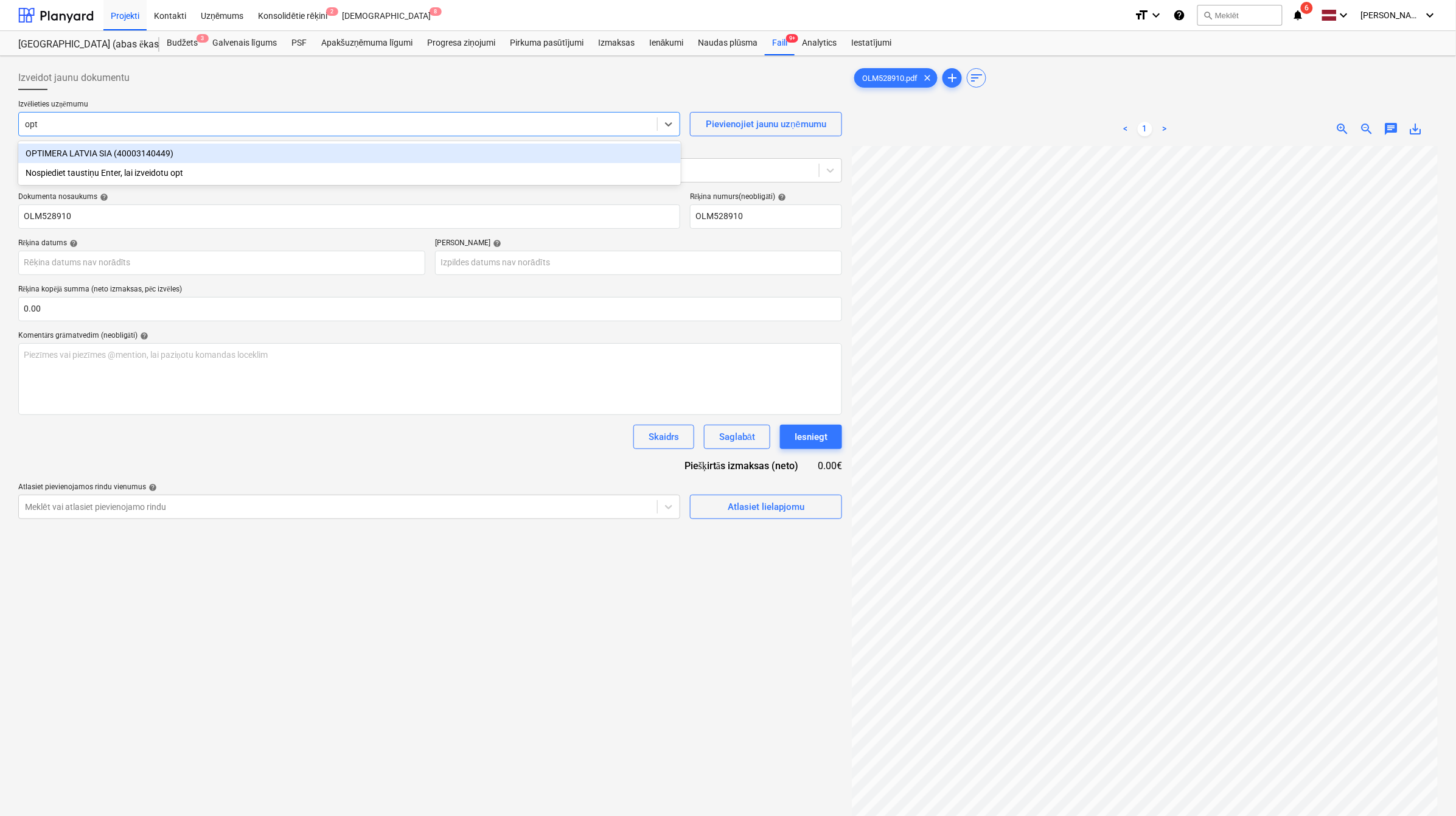
click at [378, 157] on div "OPTIMERA LATVIA SIA (40003140449)" at bounding box center [350, 153] width 662 height 20
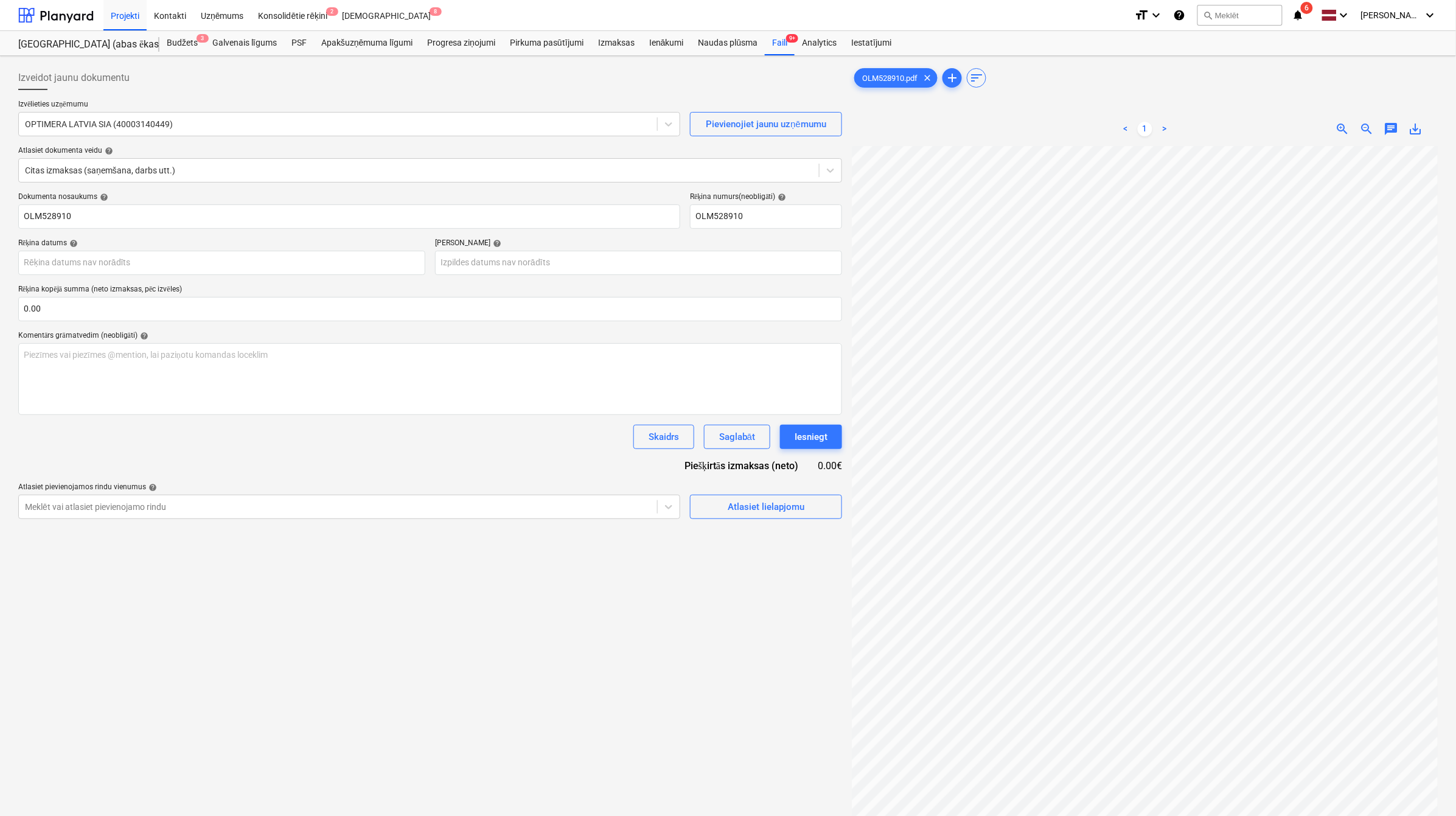
scroll to position [39, 50]
click at [235, 266] on body "Projekti Kontakti Uzņēmums Konsolidētie rēķini 2 Iesūtne 8 format_size keyboard…" at bounding box center [728, 408] width 1456 height 816
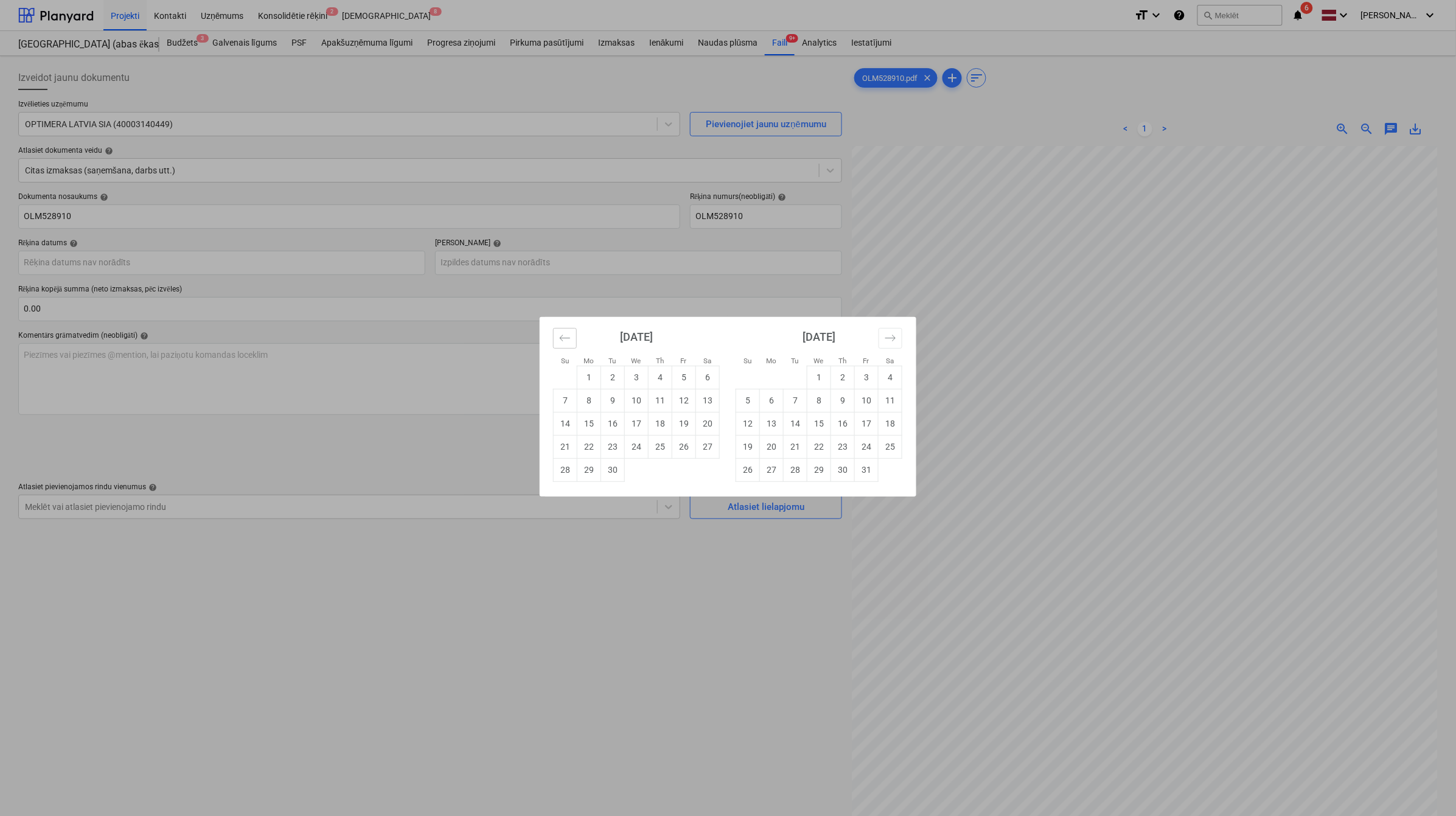
click at [567, 338] on icon "Move backward to switch to the previous month." at bounding box center [565, 338] width 11 height 11
click at [594, 467] on td "30" at bounding box center [589, 469] width 24 height 23
type input "[DATE]"
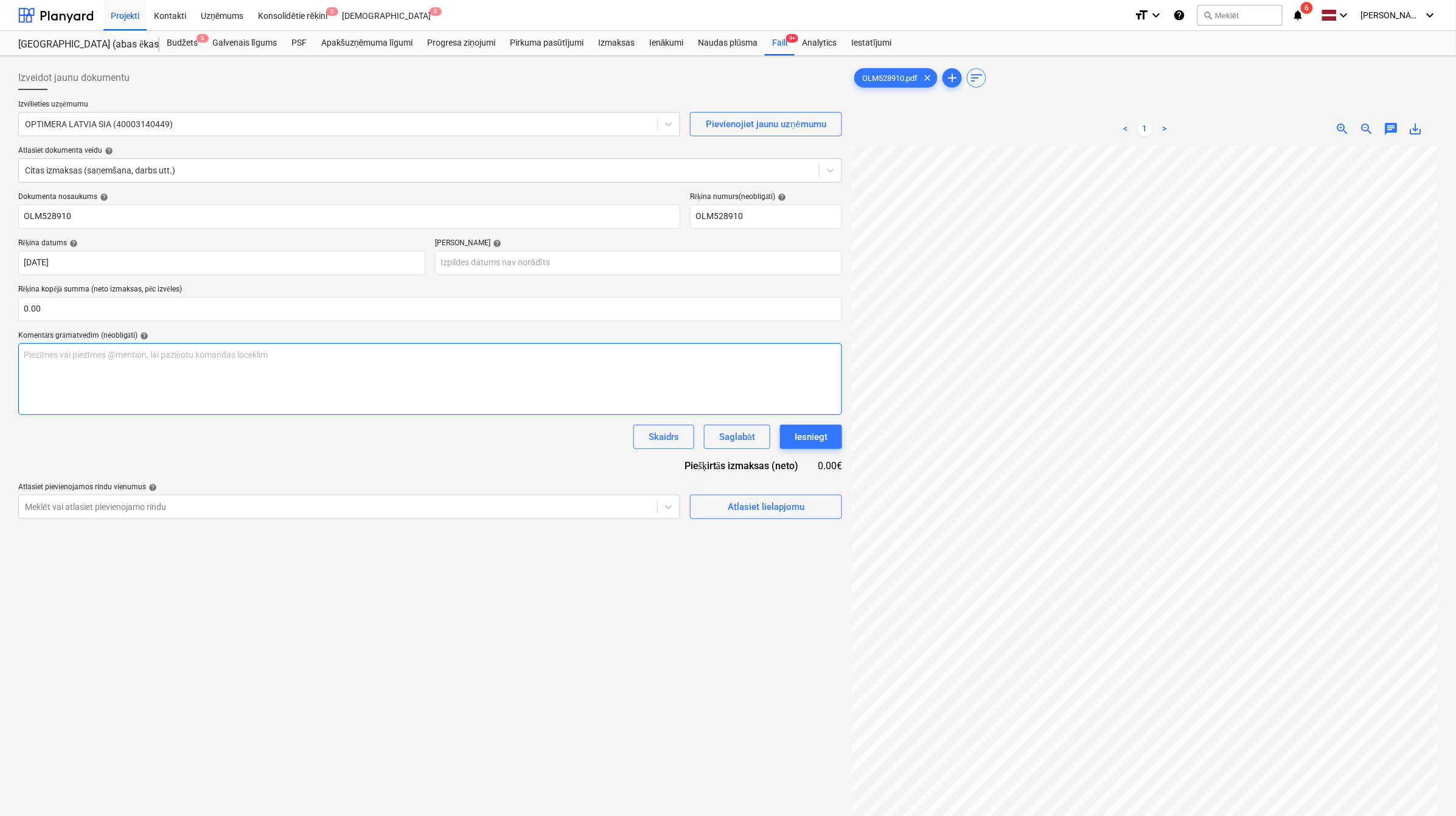
scroll to position [89, 54]
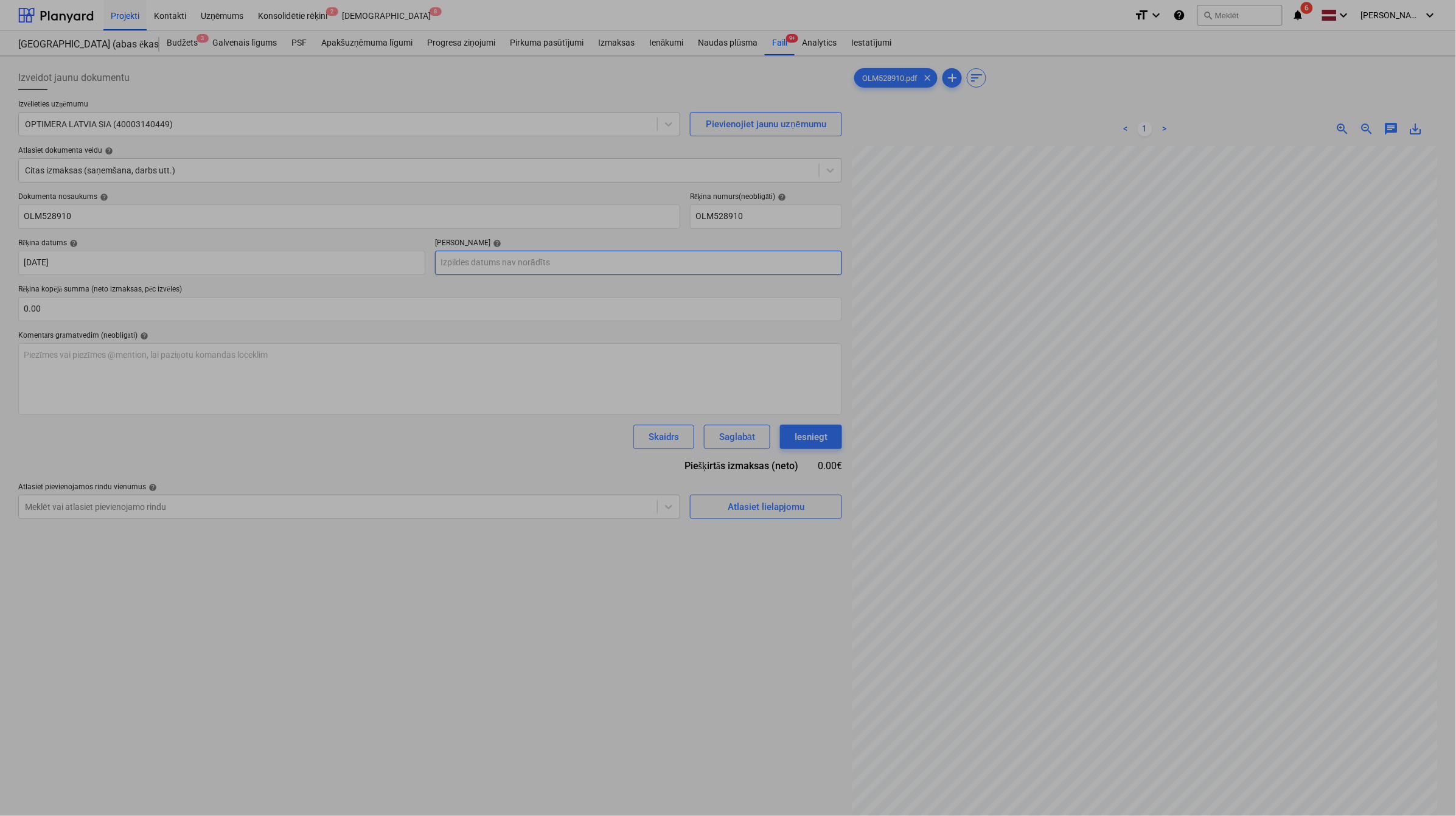
click at [599, 269] on body "Projekti Kontakti Uzņēmums Konsolidētie rēķini 2 Iesūtne 8 format_size keyboard…" at bounding box center [728, 408] width 1456 height 816
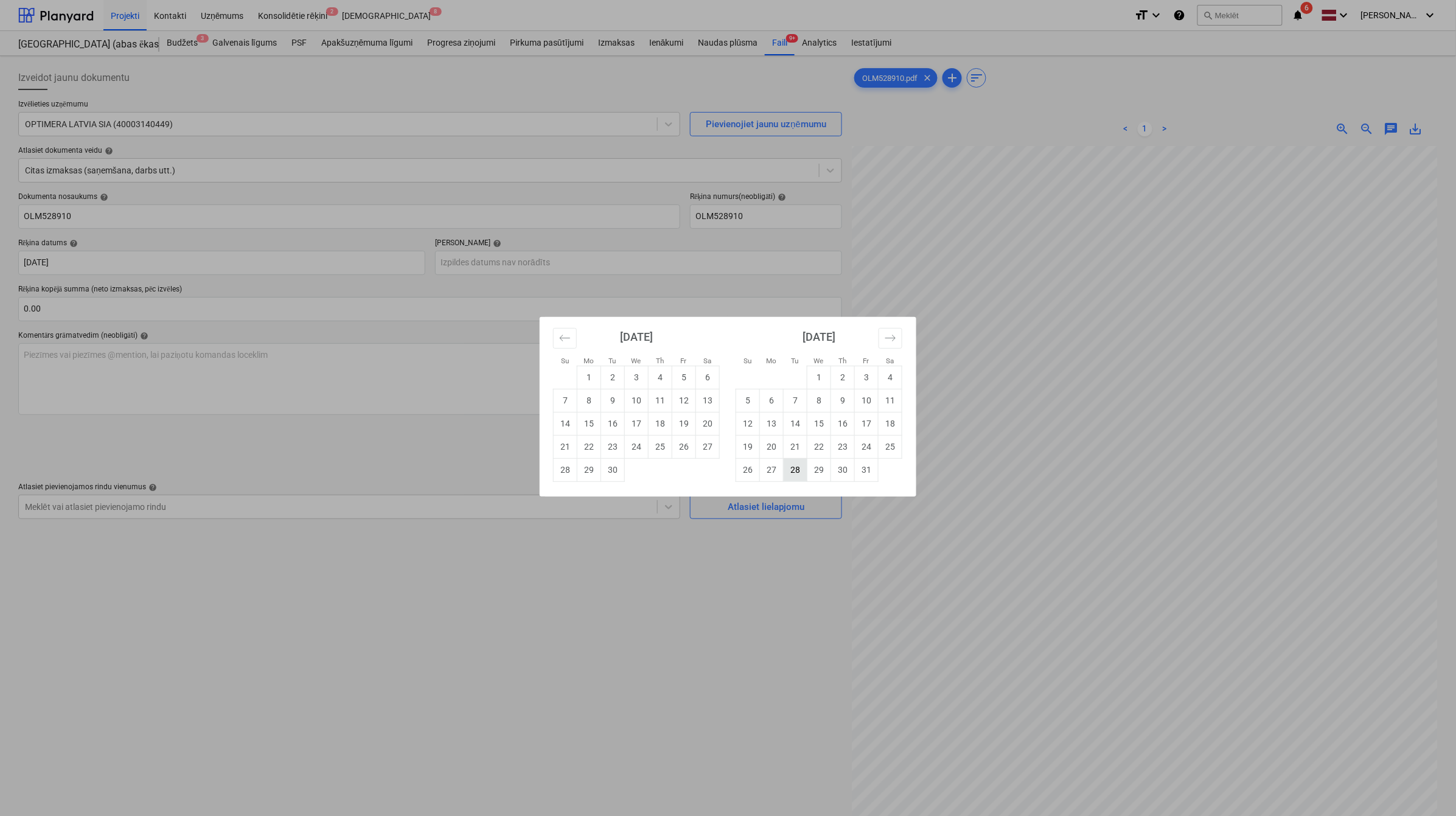
click at [793, 473] on td "28" at bounding box center [796, 469] width 24 height 23
type input "28 Oct 2025"
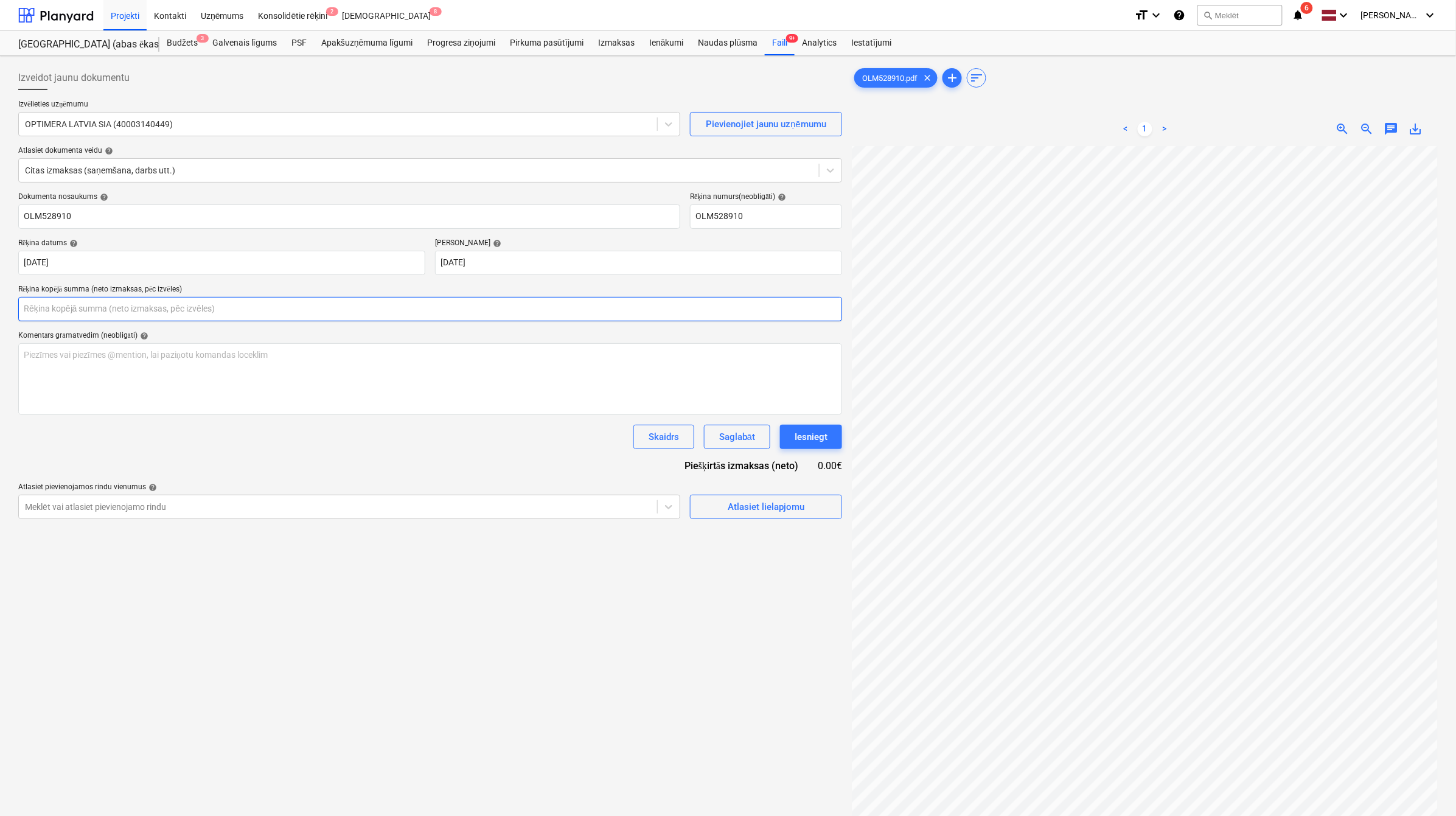
click at [401, 306] on input "text" at bounding box center [431, 309] width 824 height 24
type input "0.00"
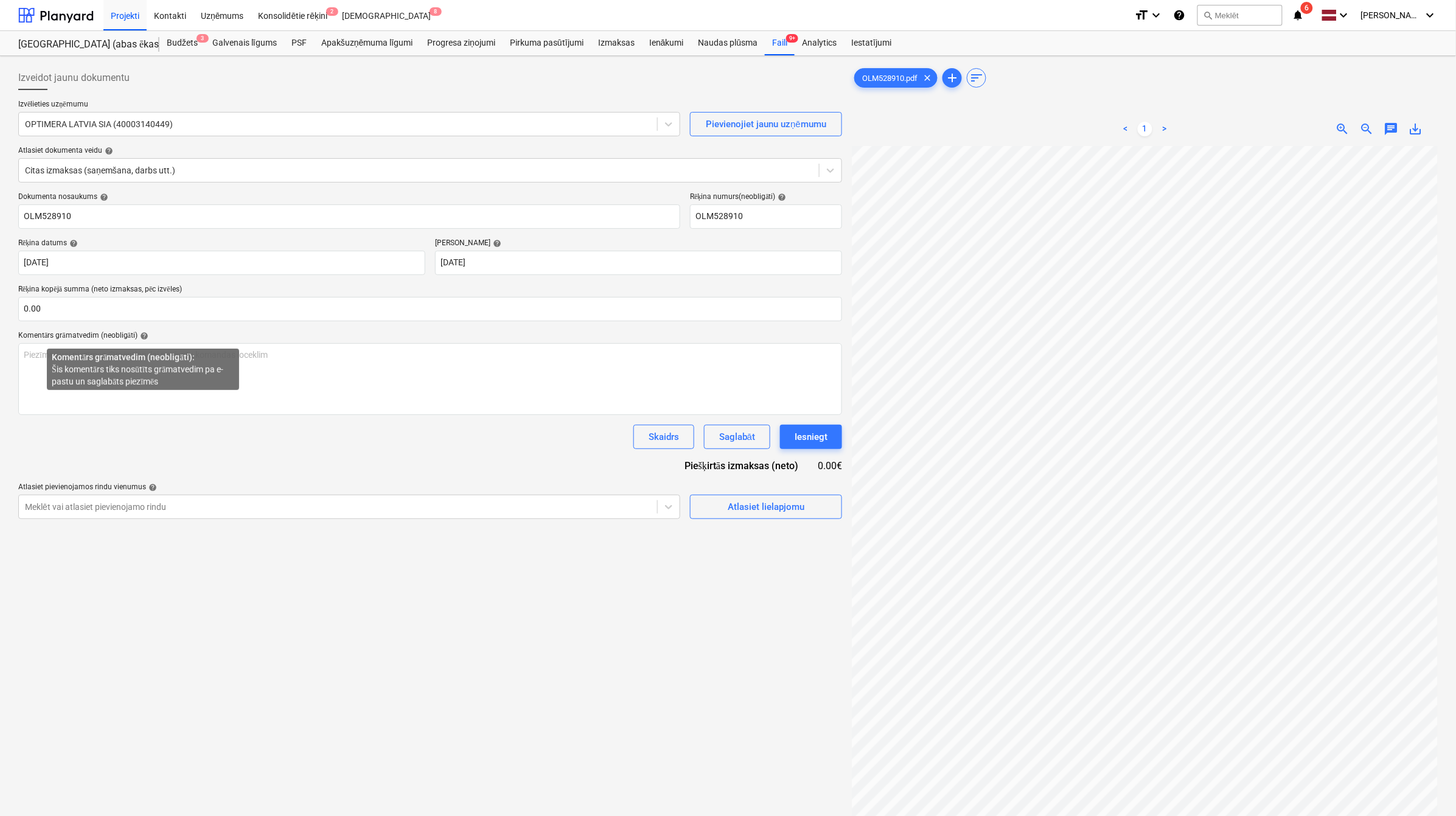
click at [138, 321] on div "Dokumenta nosaukums help OLM528910 Rēķina numurs (neobligāti) help OLM528910 Rē…" at bounding box center [431, 355] width 824 height 327
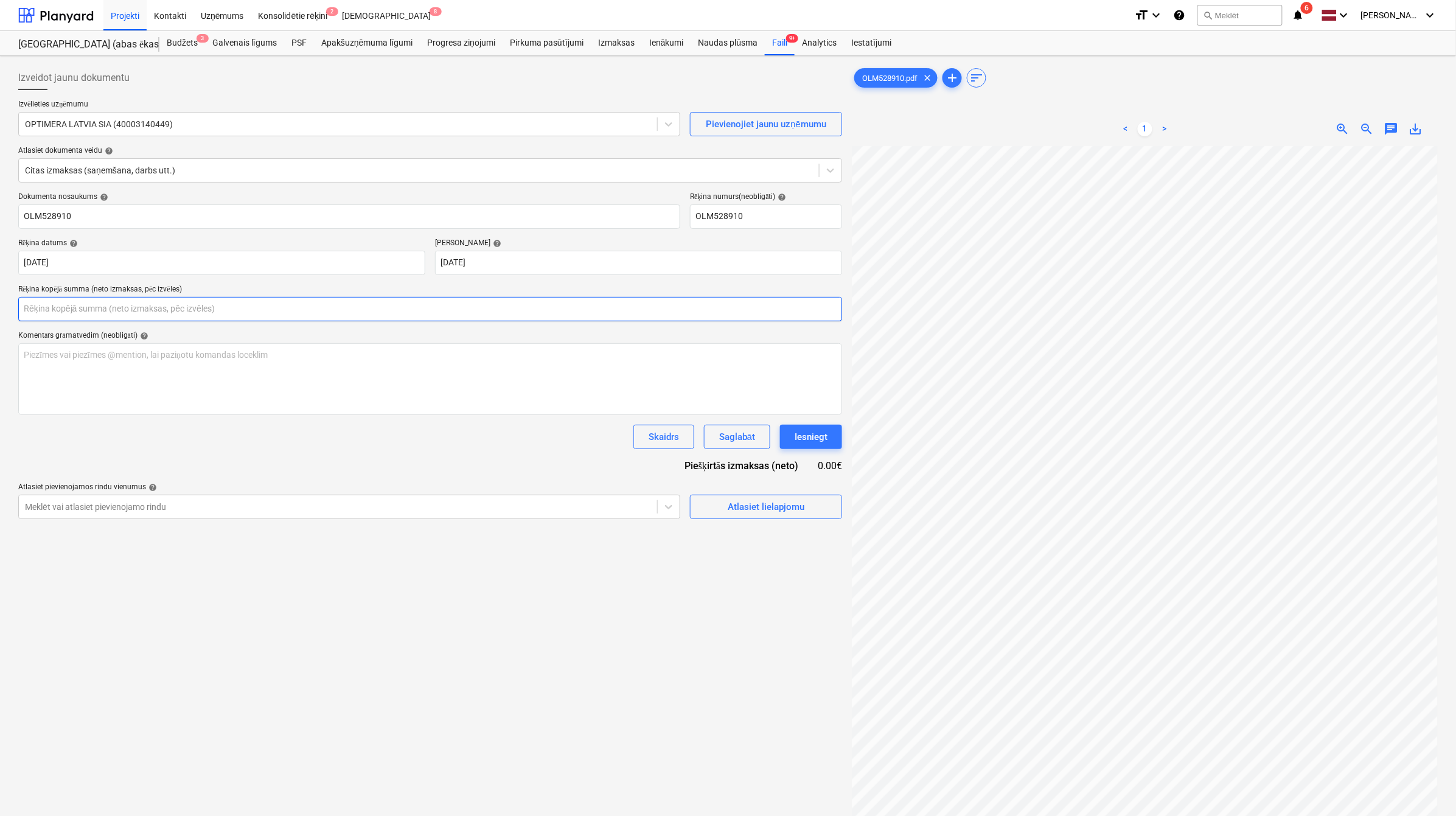
click at [137, 317] on input "text" at bounding box center [431, 309] width 824 height 24
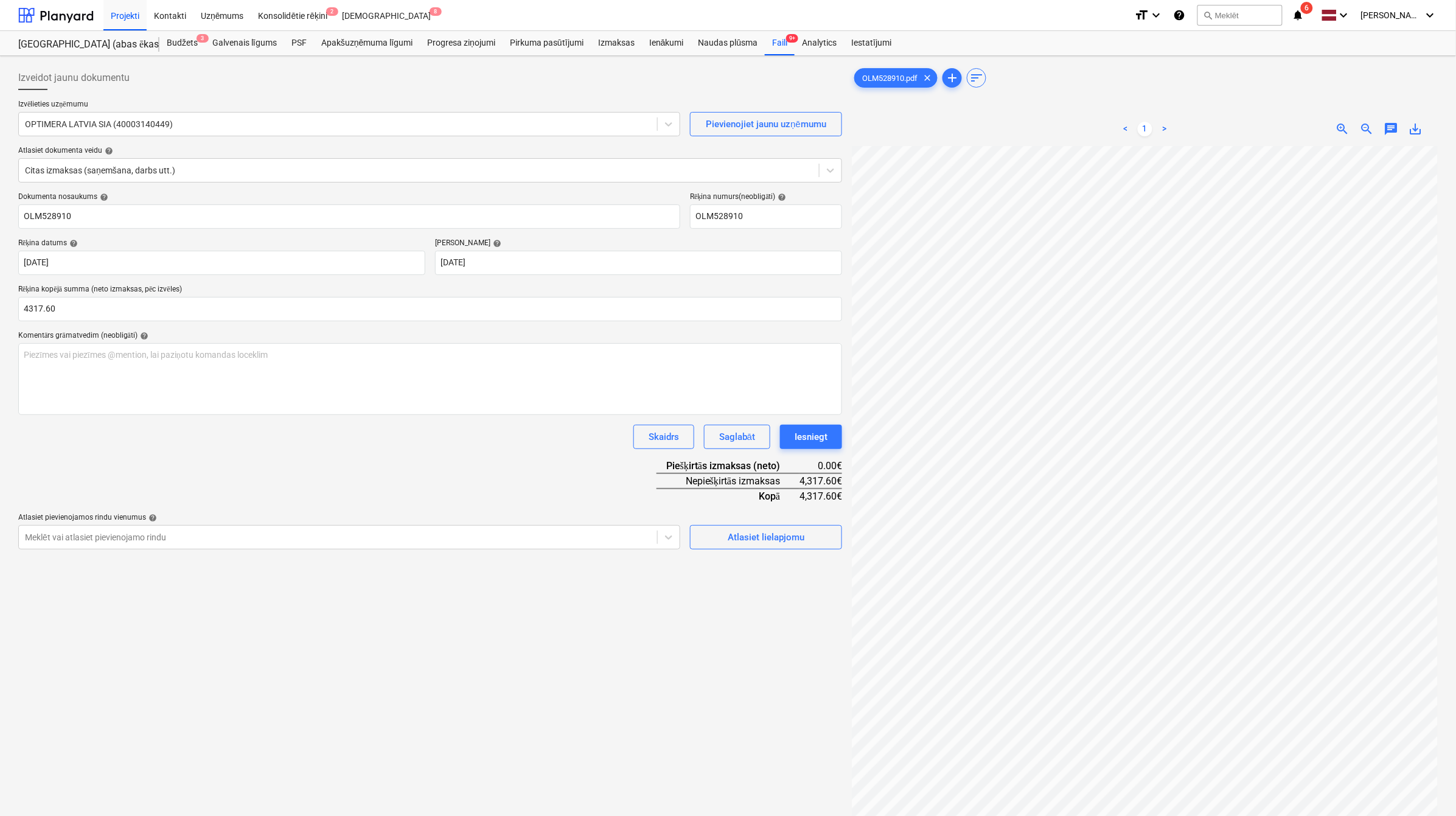
type input "4,317.60"
click at [274, 482] on div "Dokumenta nosaukums help OLM528910 Rēķina numurs (neobligāti) help OLM528910 Rē…" at bounding box center [431, 371] width 824 height 357
click at [804, 540] on span "Atlasiet lielapjomu" at bounding box center [766, 537] width 122 height 16
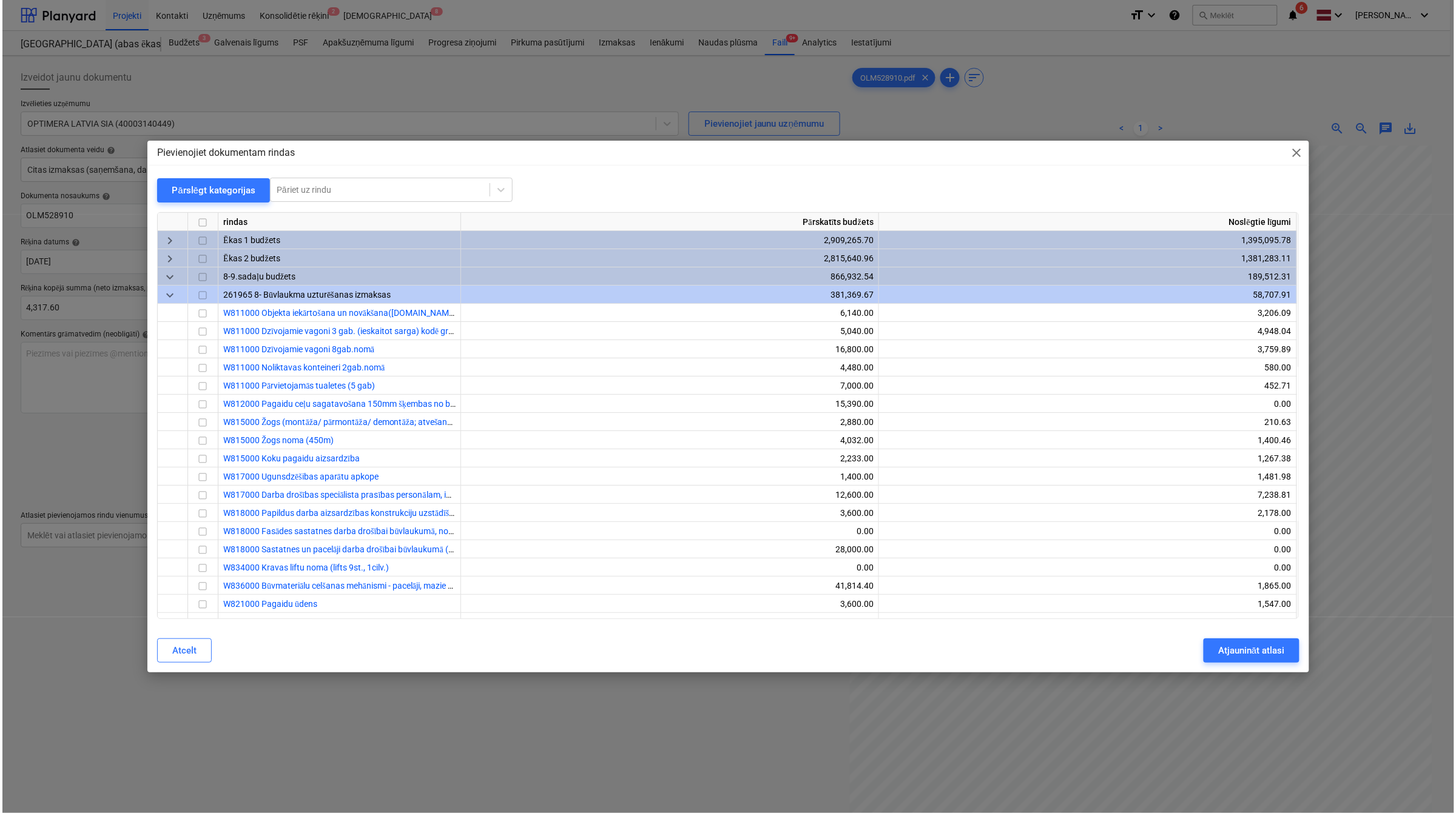
scroll to position [112, 53]
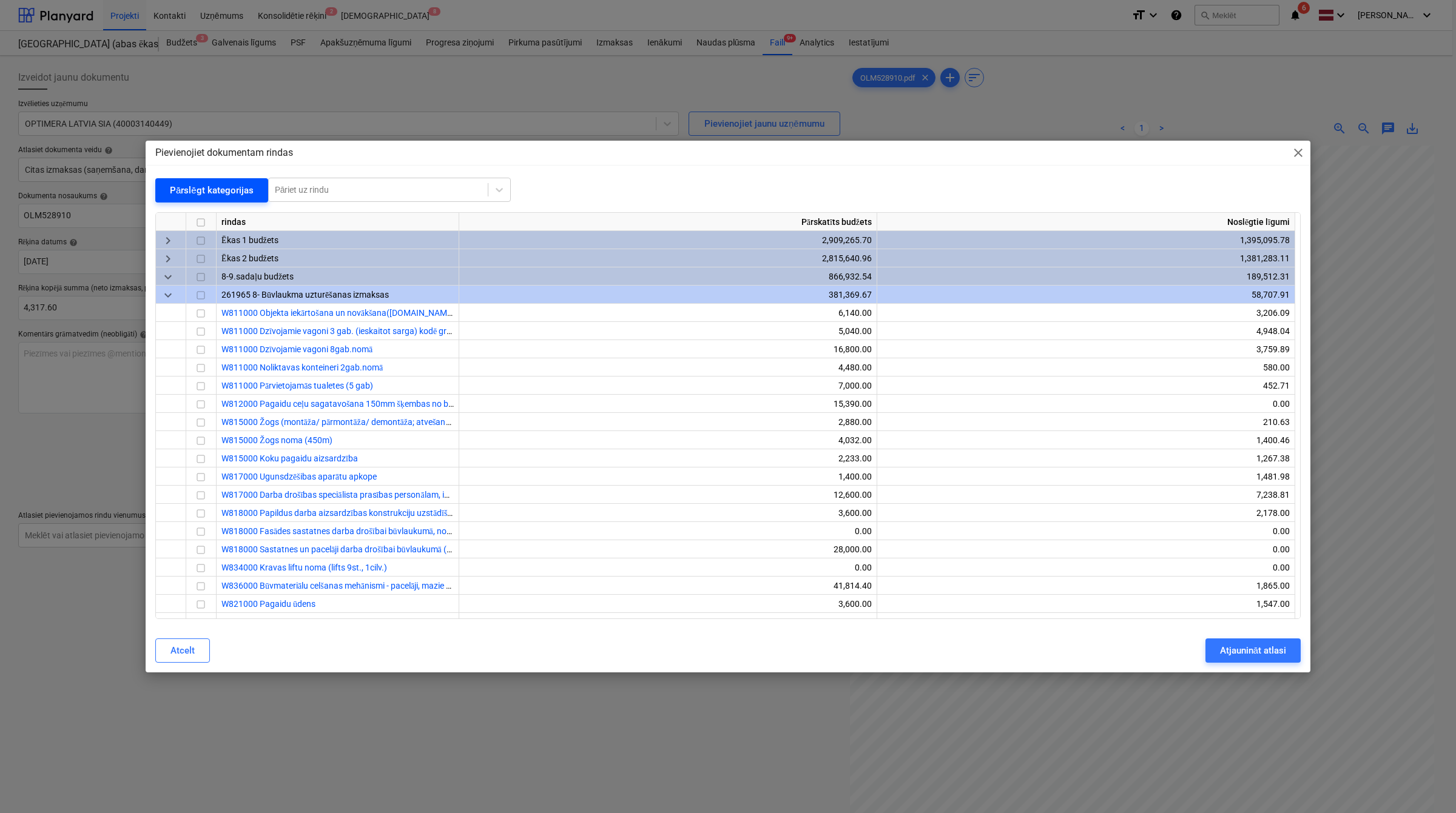
click at [222, 189] on div "Pārslēgt kategorijas" at bounding box center [212, 190] width 84 height 16
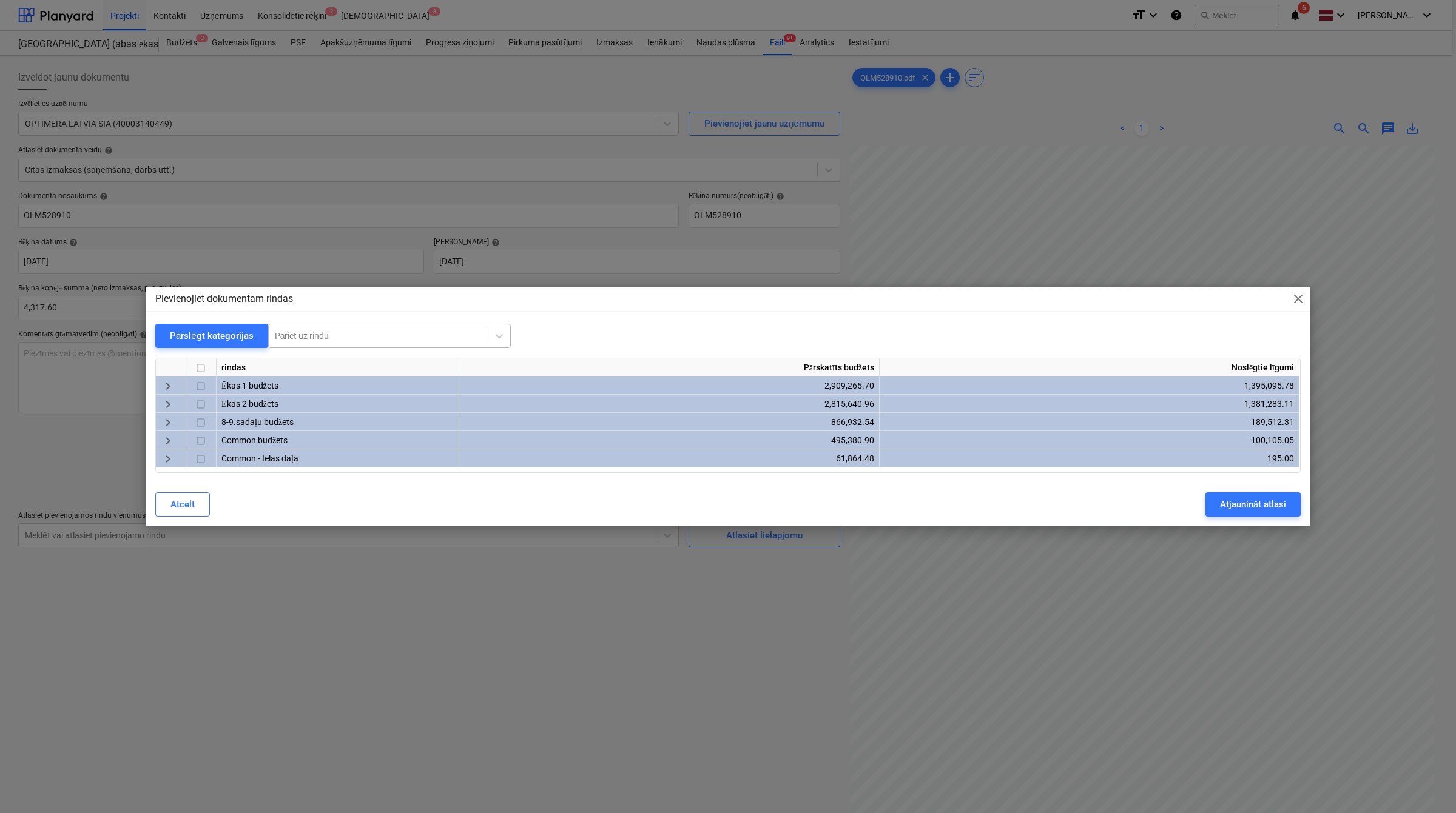
click at [307, 341] on div at bounding box center [378, 336] width 207 height 12
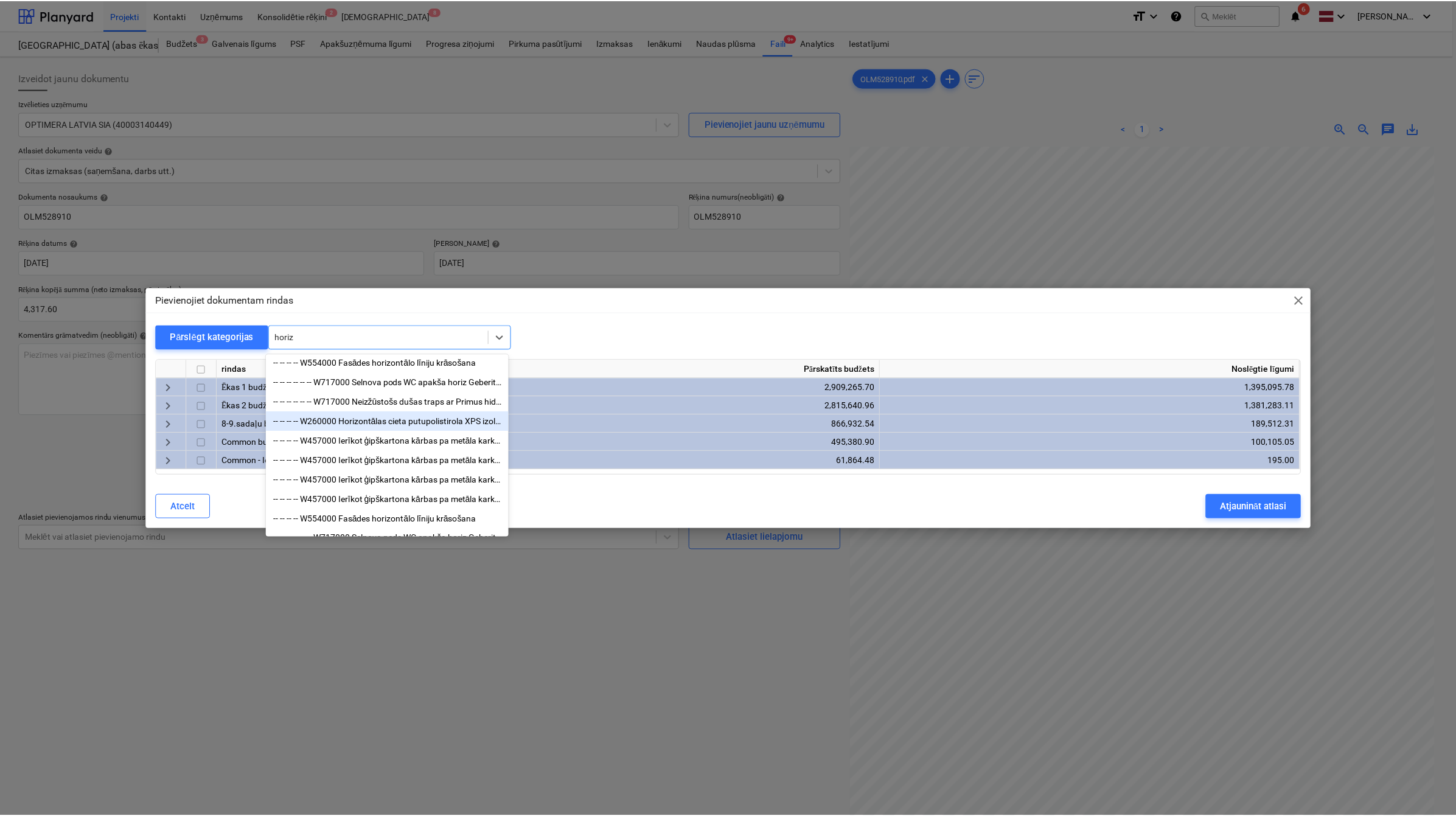
scroll to position [0, 0]
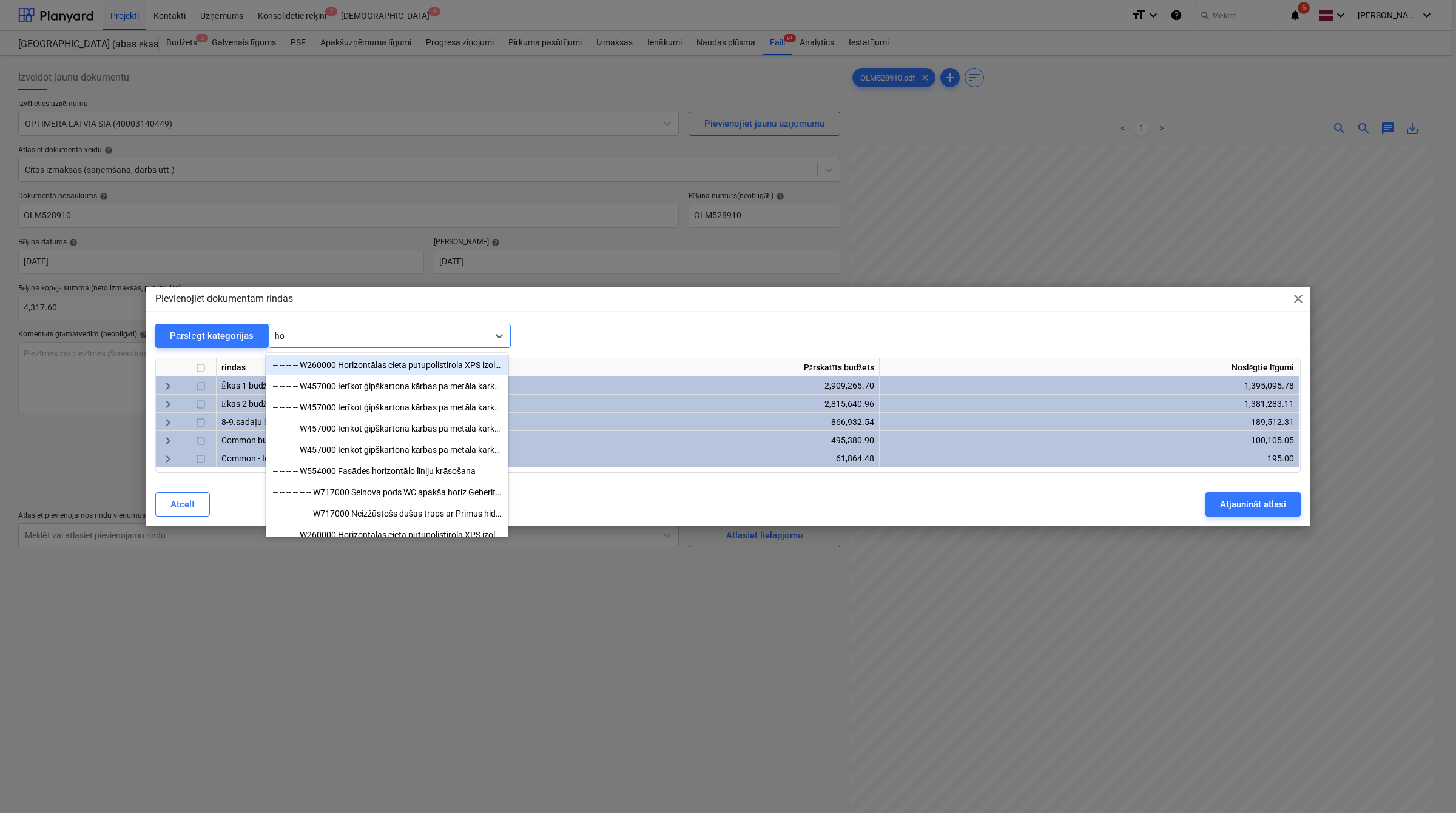
type input "h"
type input "hidro"
click at [322, 296] on div "Pievienojiet dokumentam rindas close" at bounding box center [728, 299] width 1165 height 24
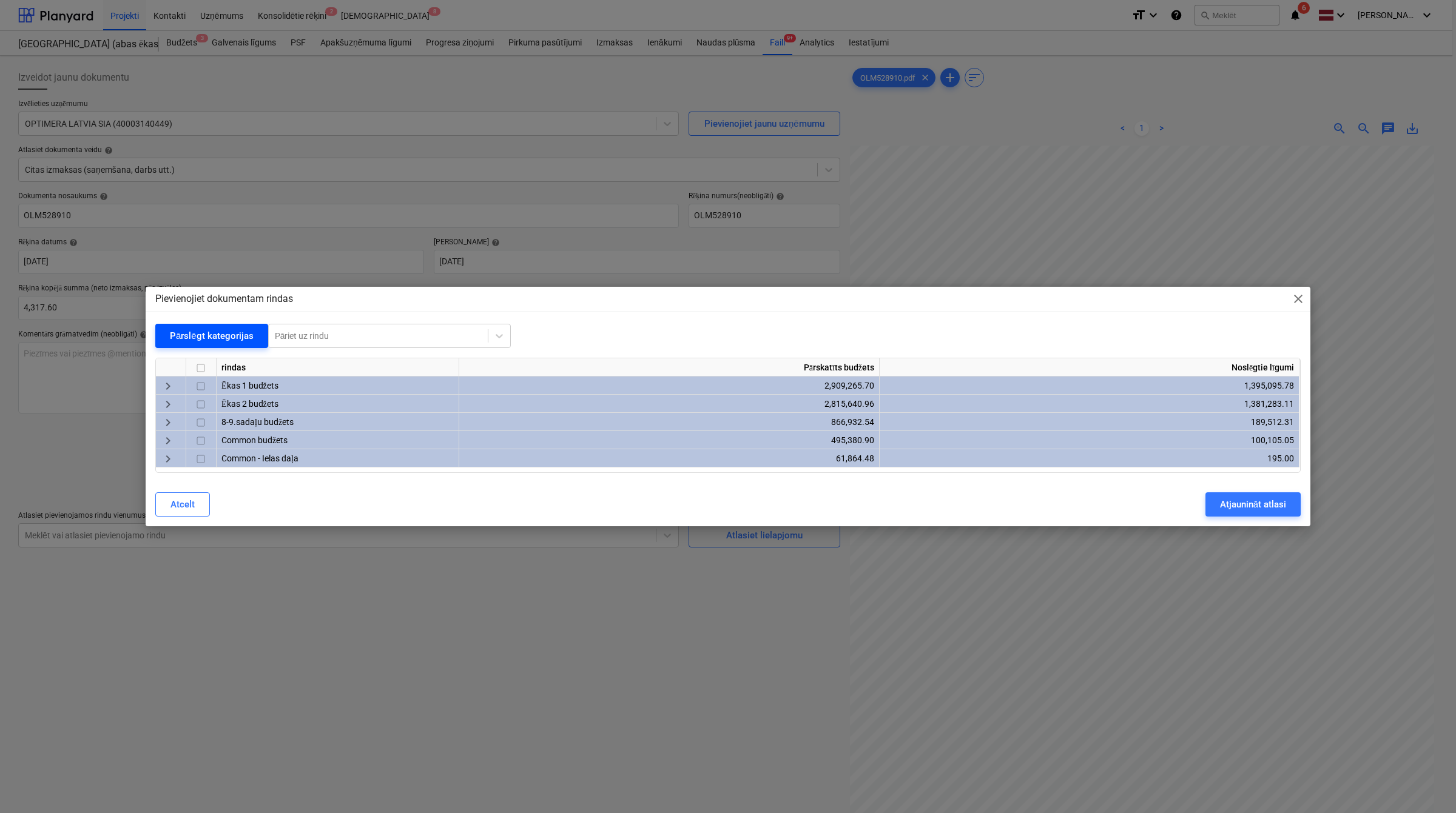
click at [202, 335] on div "Pārslēgt kategorijas" at bounding box center [212, 336] width 84 height 16
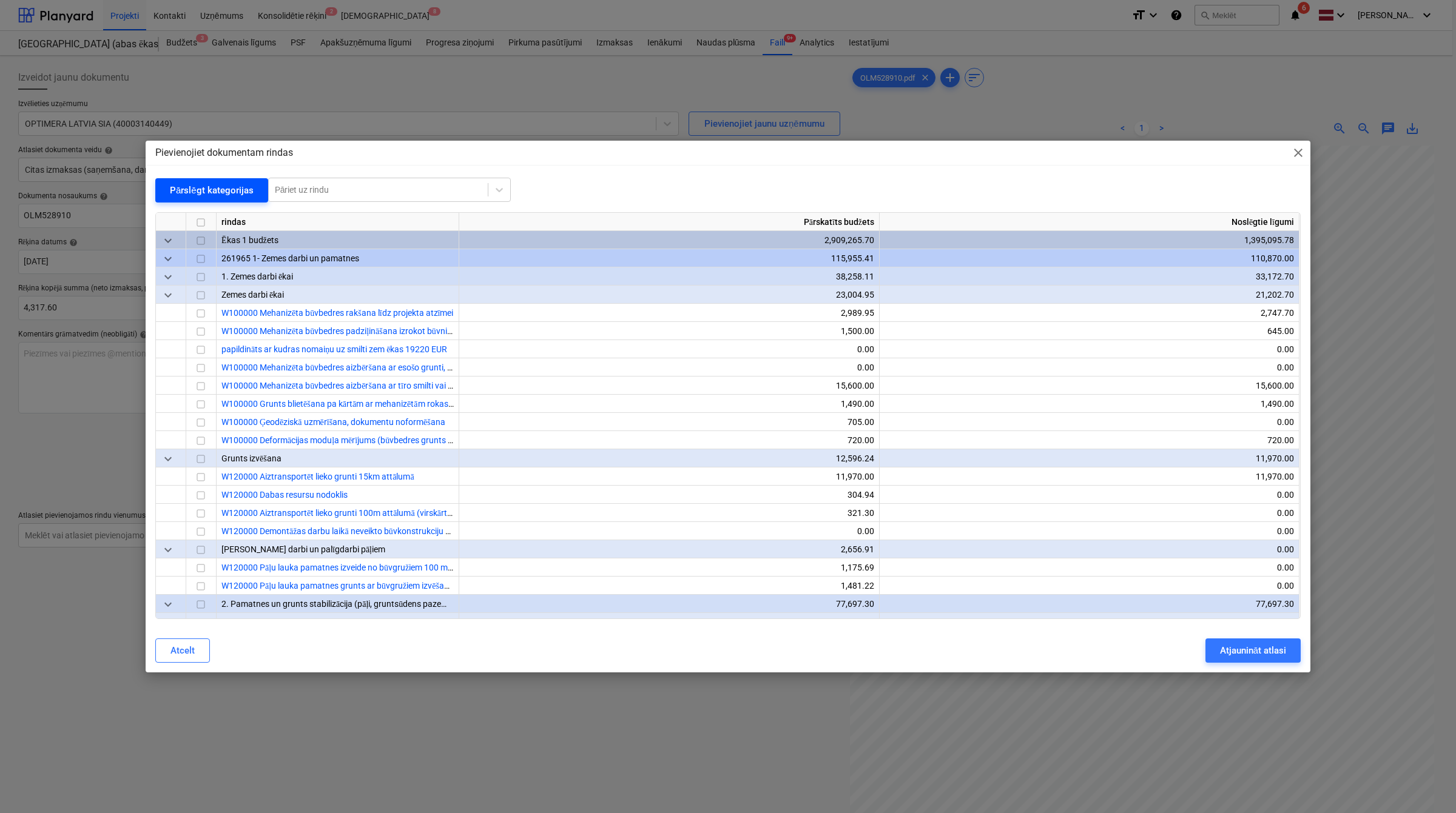
click at [204, 187] on div "Pārslēgt kategorijas" at bounding box center [212, 190] width 84 height 16
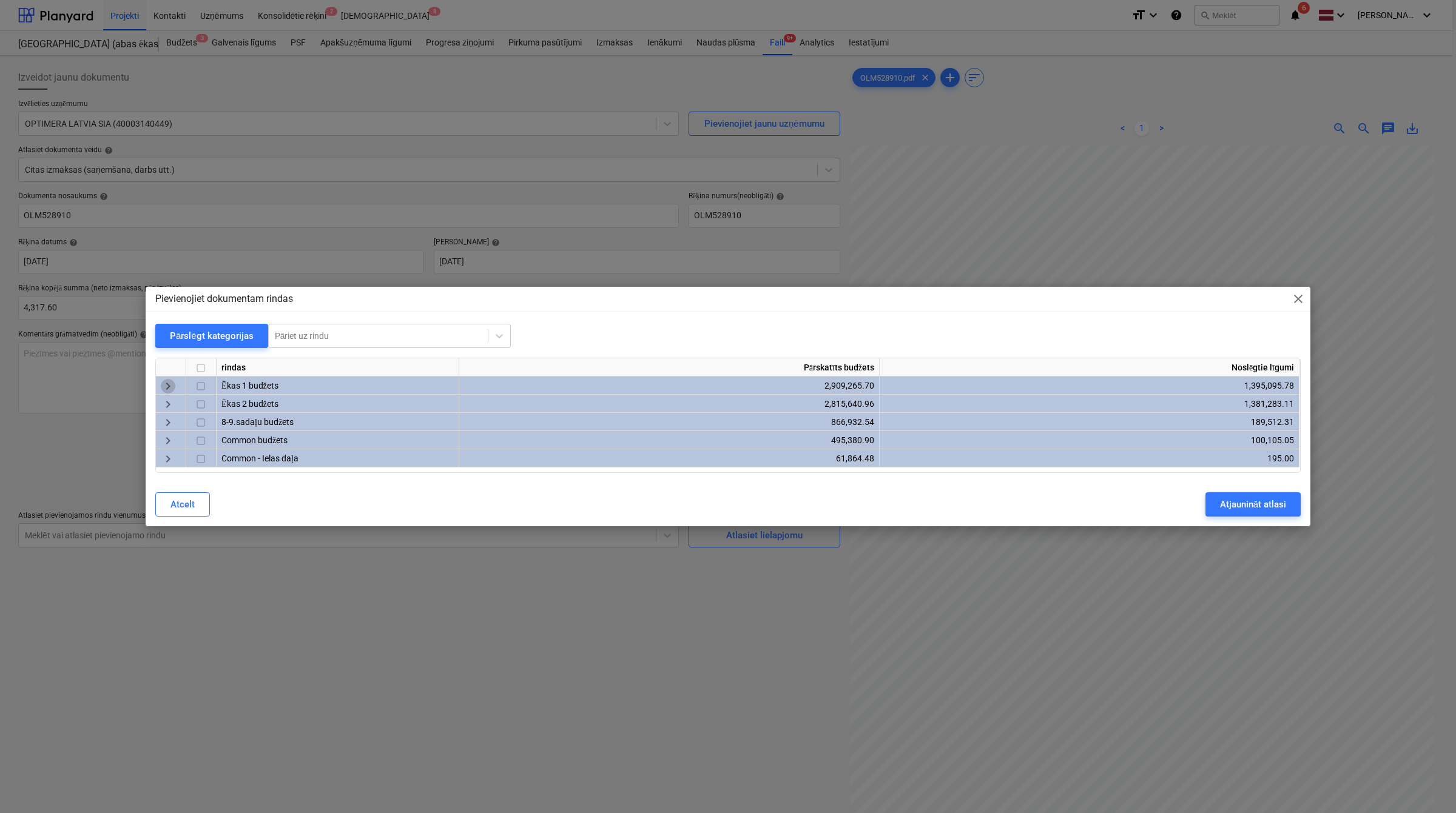
click at [173, 380] on span "keyboard_arrow_right" at bounding box center [168, 387] width 15 height 15
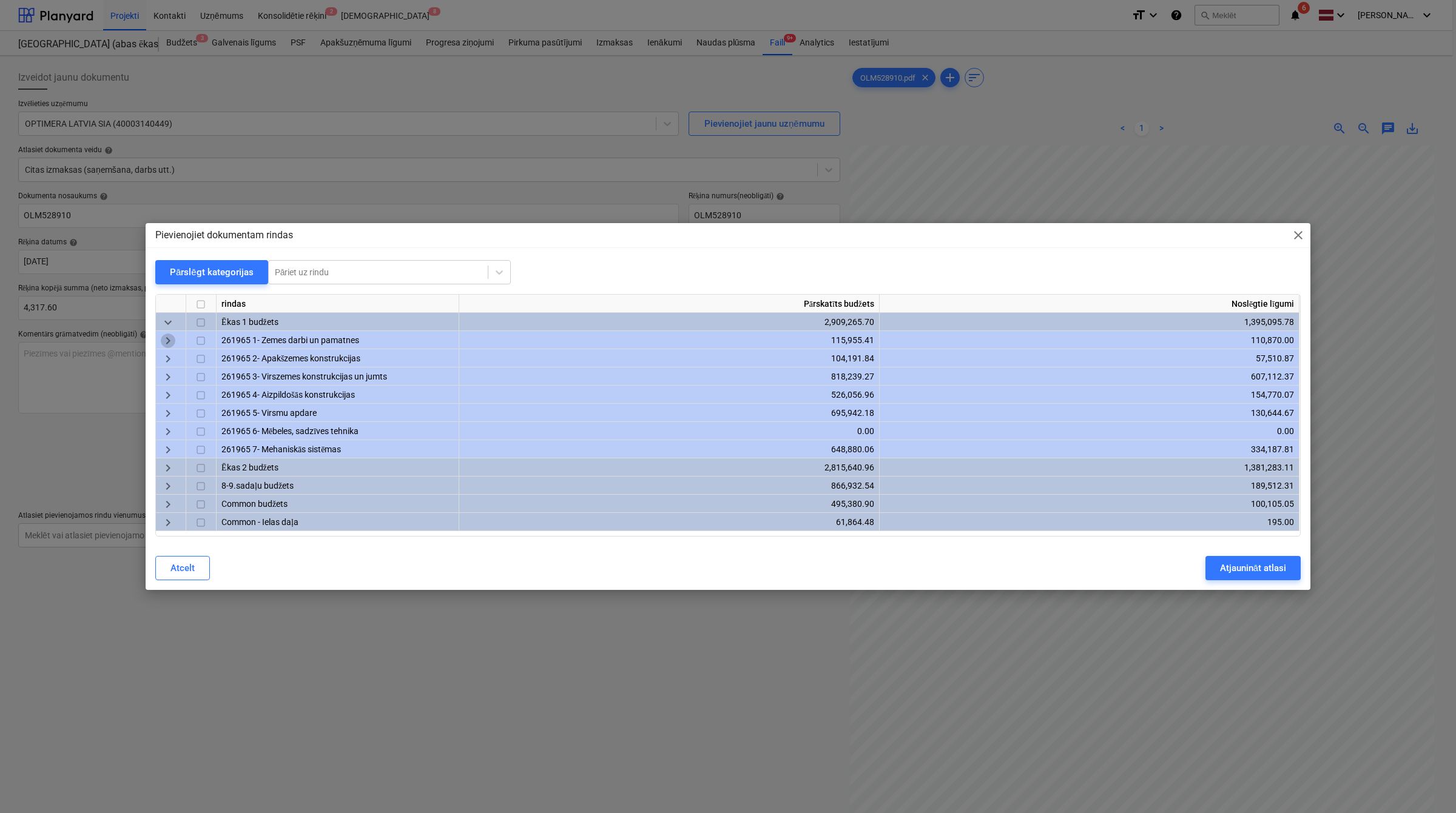
click at [171, 338] on span "keyboard_arrow_right" at bounding box center [168, 341] width 15 height 15
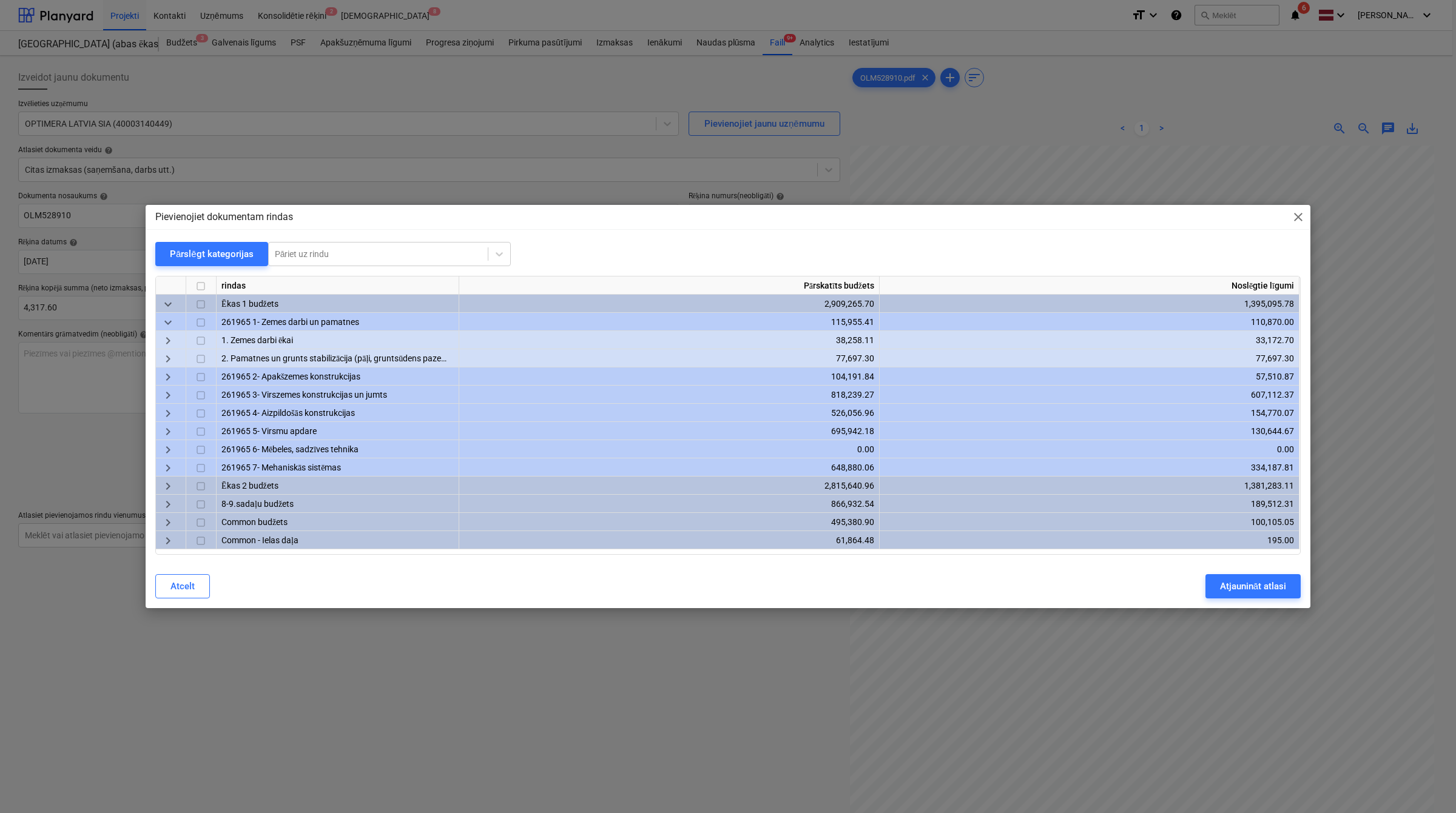
click at [171, 354] on span "keyboard_arrow_right" at bounding box center [168, 359] width 15 height 15
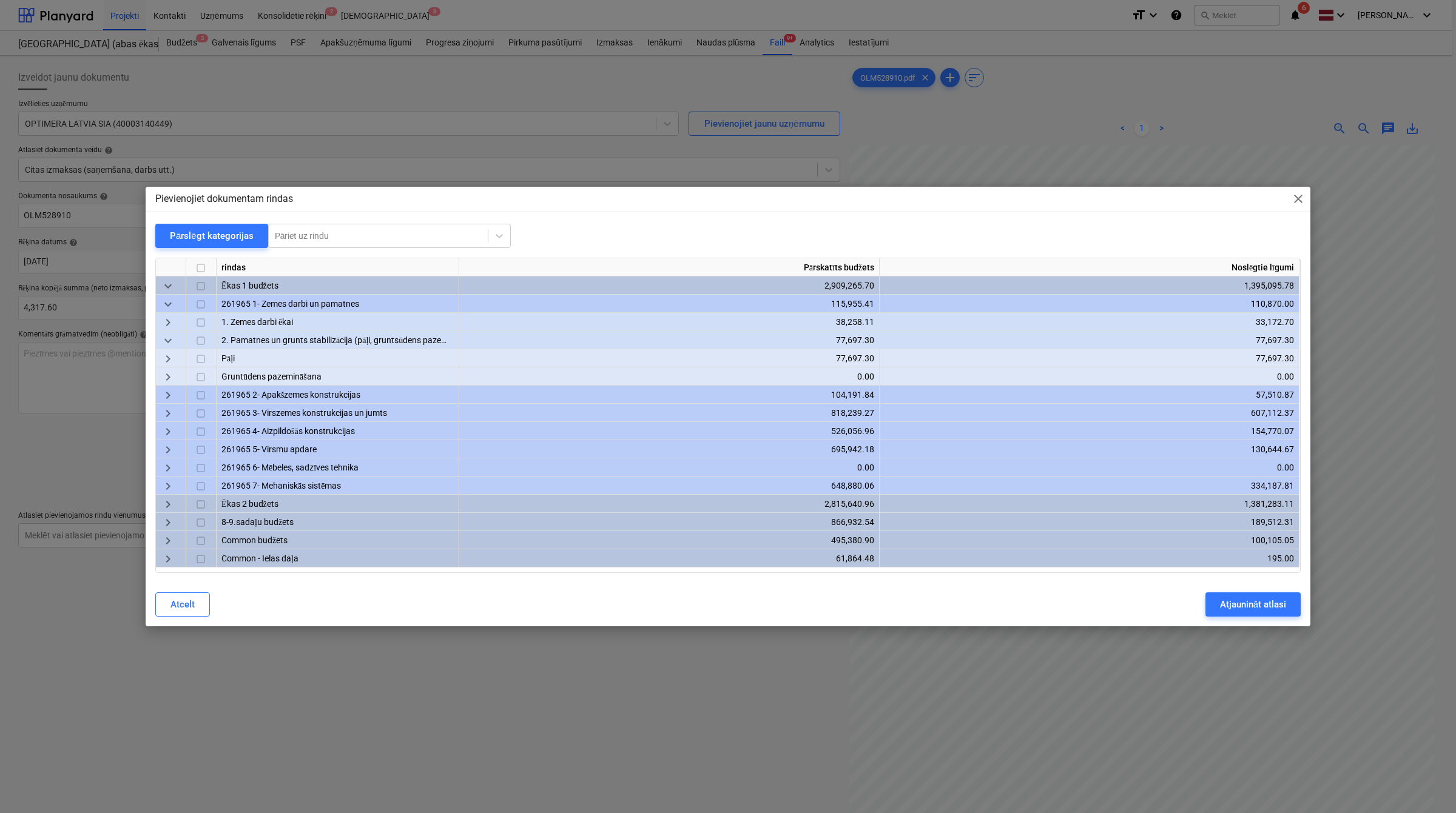
click at [171, 340] on span "keyboard_arrow_down" at bounding box center [168, 341] width 15 height 15
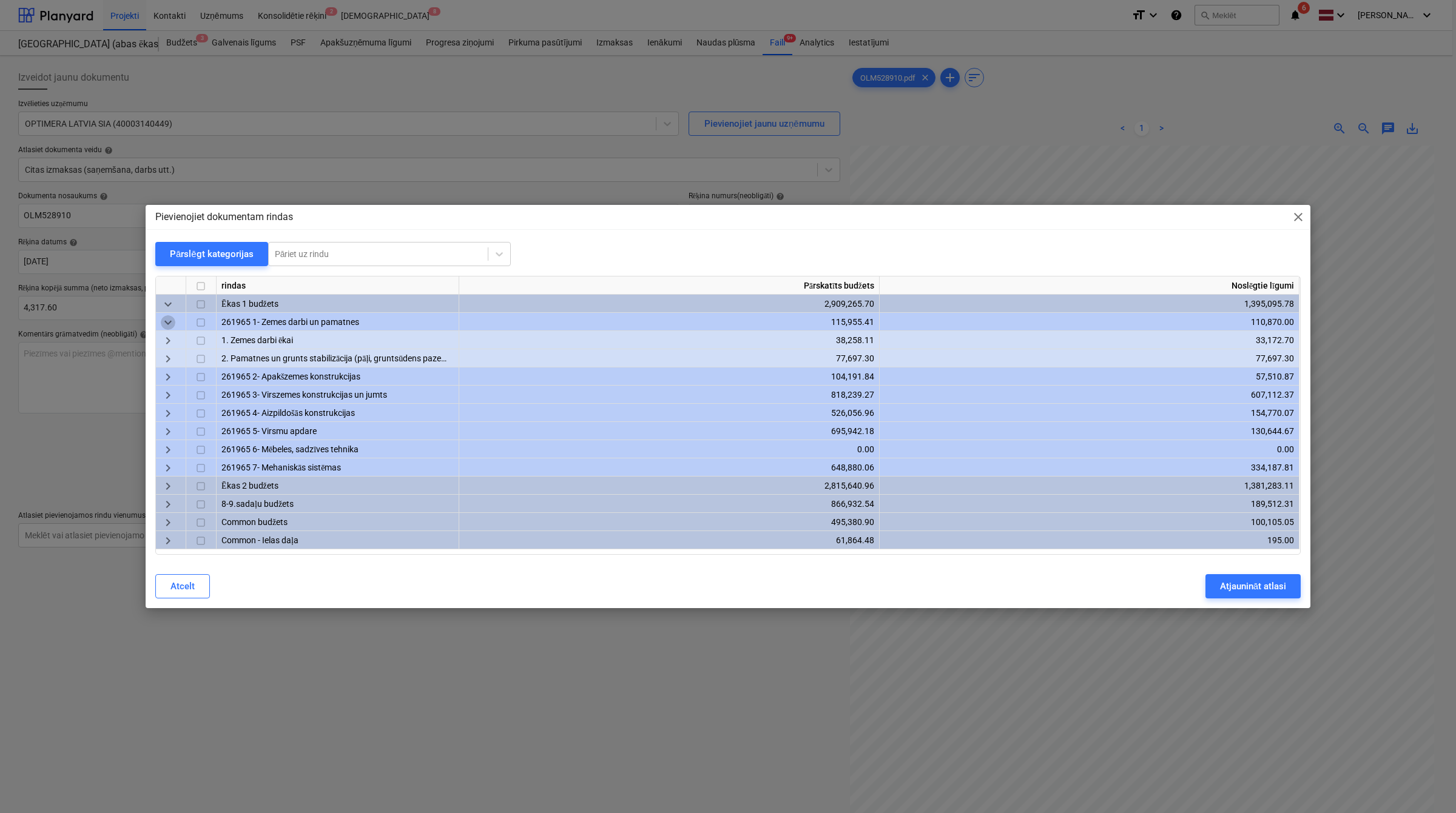
click at [170, 323] on span "keyboard_arrow_down" at bounding box center [168, 323] width 15 height 15
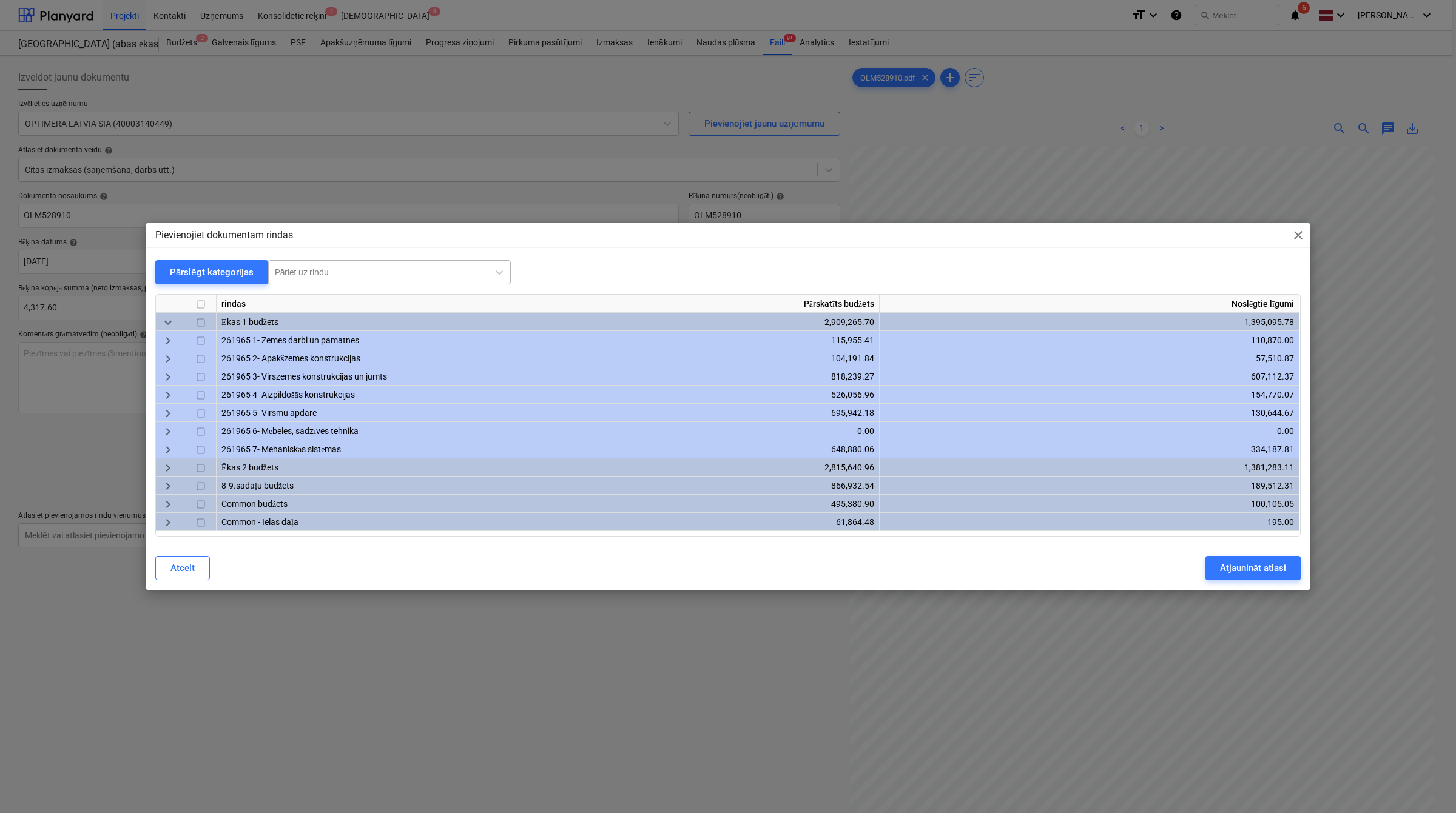
click at [311, 270] on div at bounding box center [378, 272] width 207 height 12
click at [569, 258] on div "Pievienojiet dokumentam rindas close Pārslēgt kategorijas Pāriet uz rindu rinda…" at bounding box center [728, 407] width 1165 height 367
click at [1300, 240] on span "close" at bounding box center [1298, 235] width 15 height 15
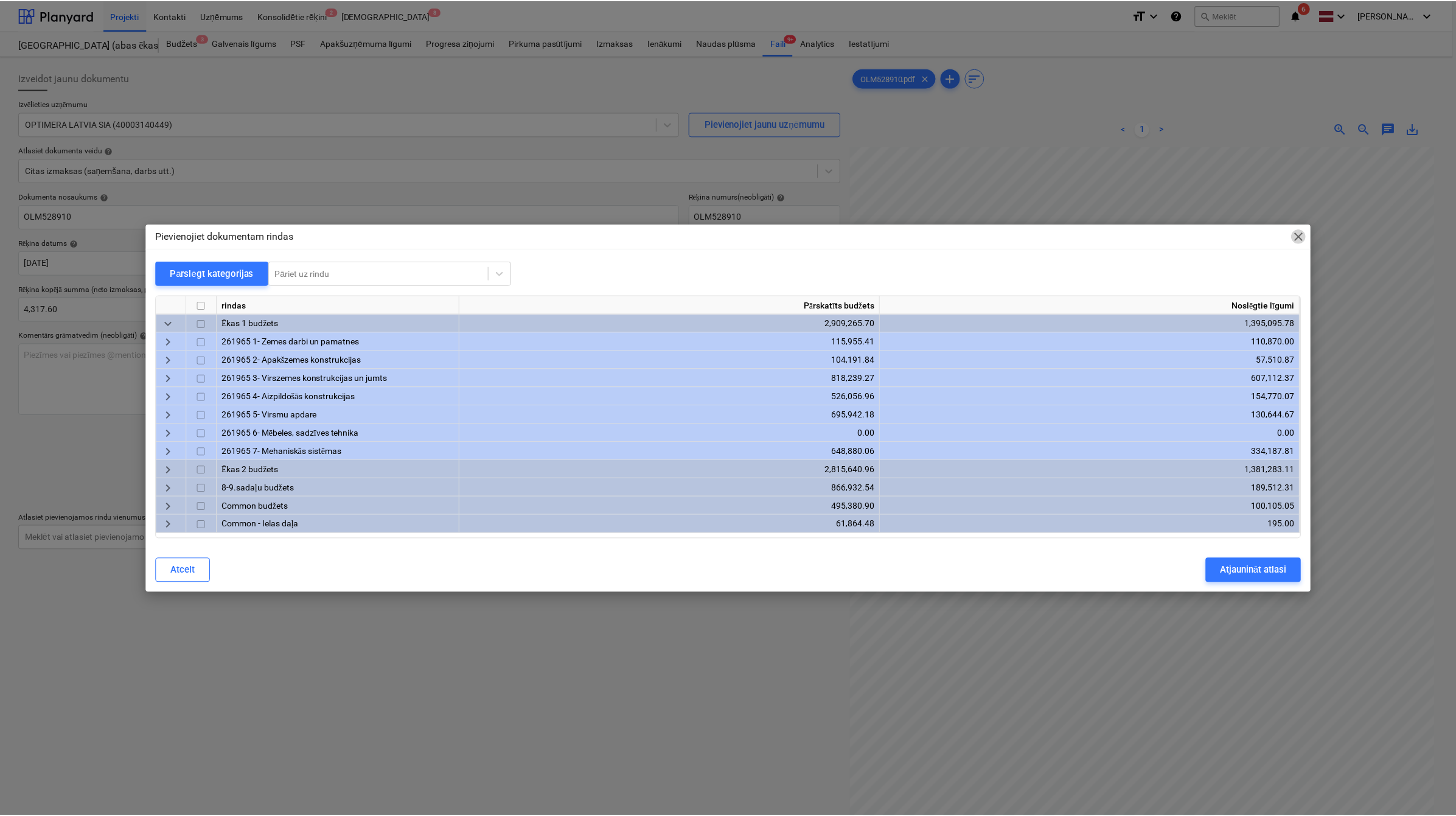
scroll to position [113, 52]
